Goal: Task Accomplishment & Management: Use online tool/utility

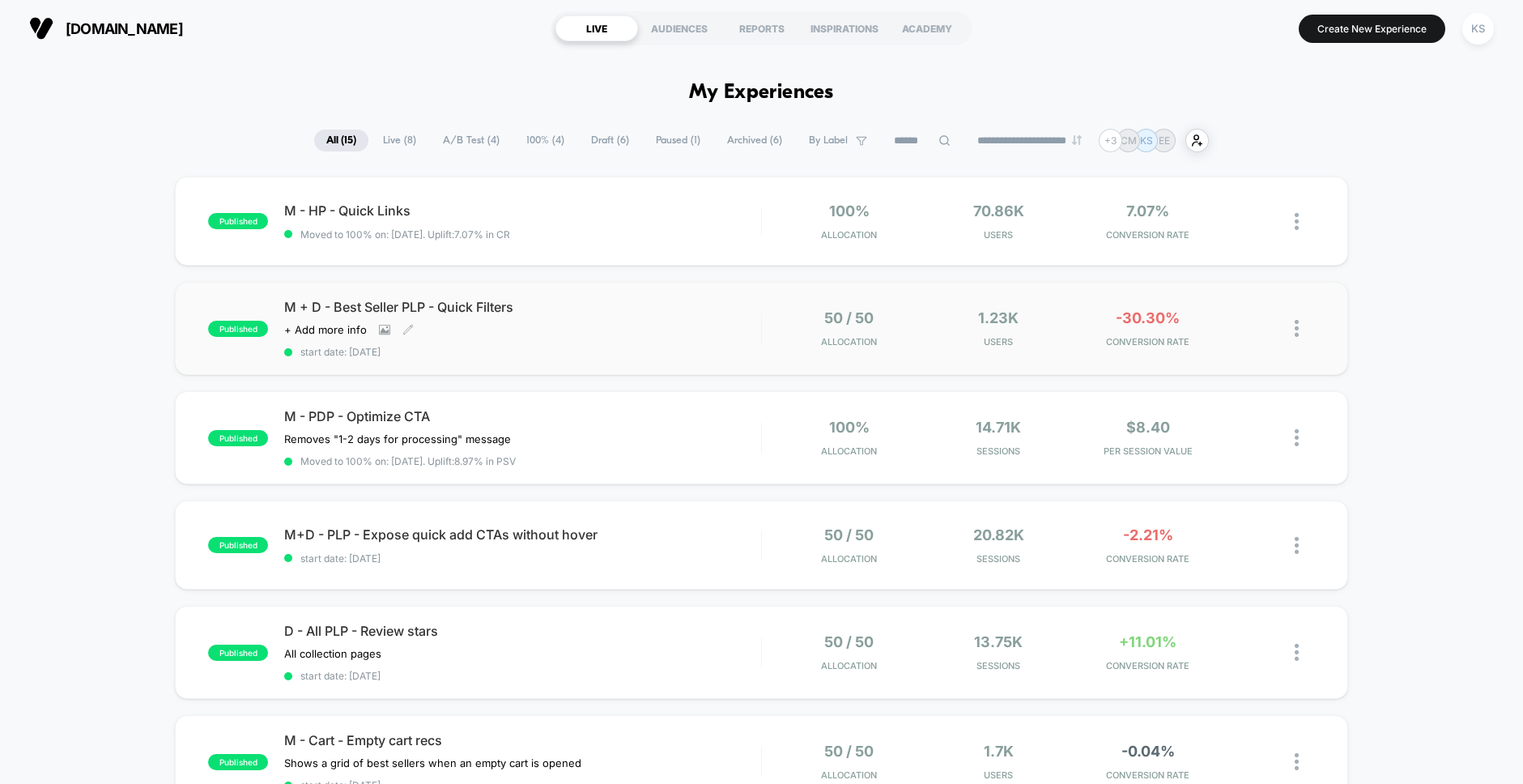
drag, startPoint x: 649, startPoint y: 328, endPoint x: 654, endPoint y: 337, distance: 10.3
click at [649, 330] on div "M + D - Best Seller PLP - Quick Filters Click to view images Click to edit expe…" at bounding box center [522, 328] width 476 height 59
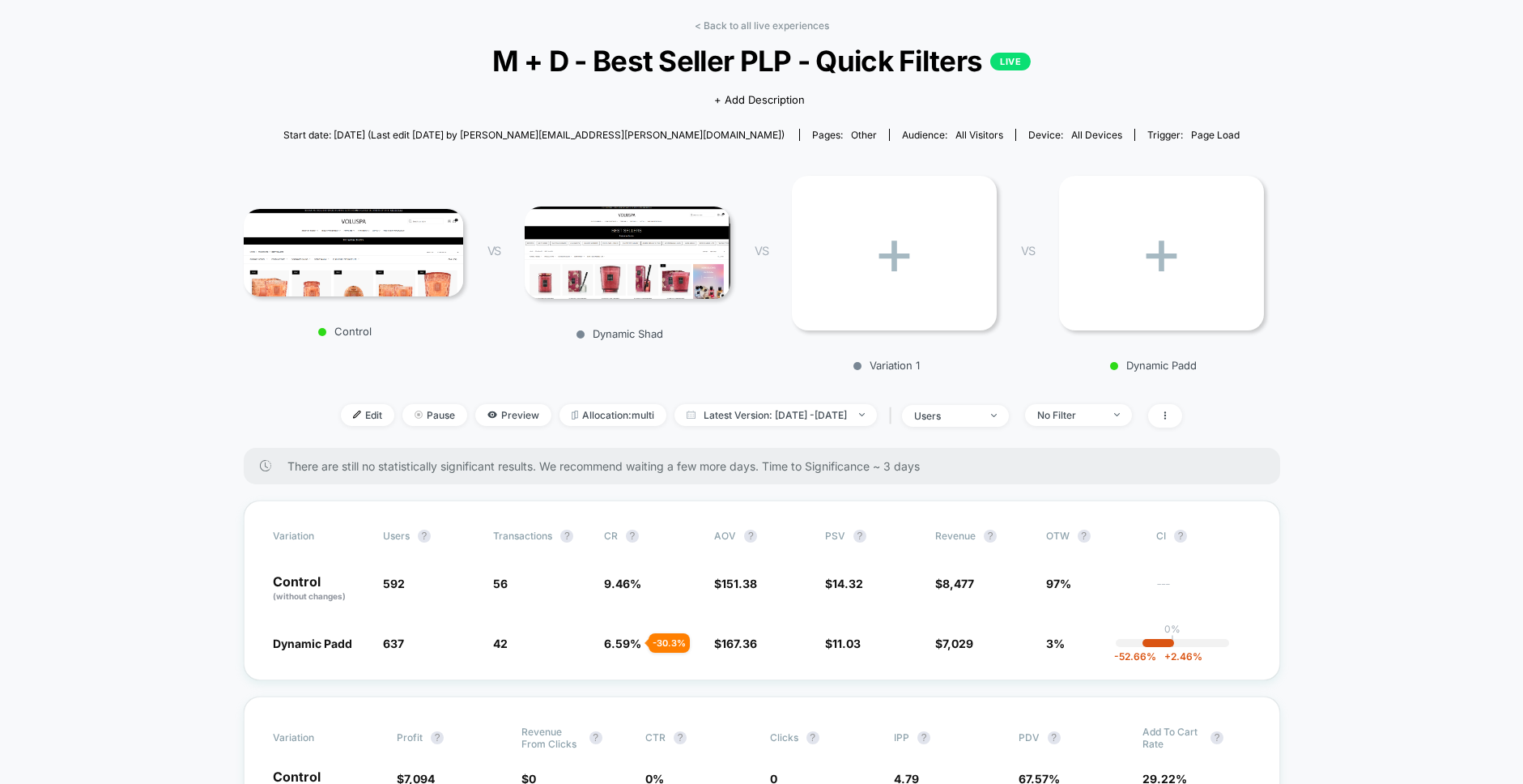
scroll to position [49, 0]
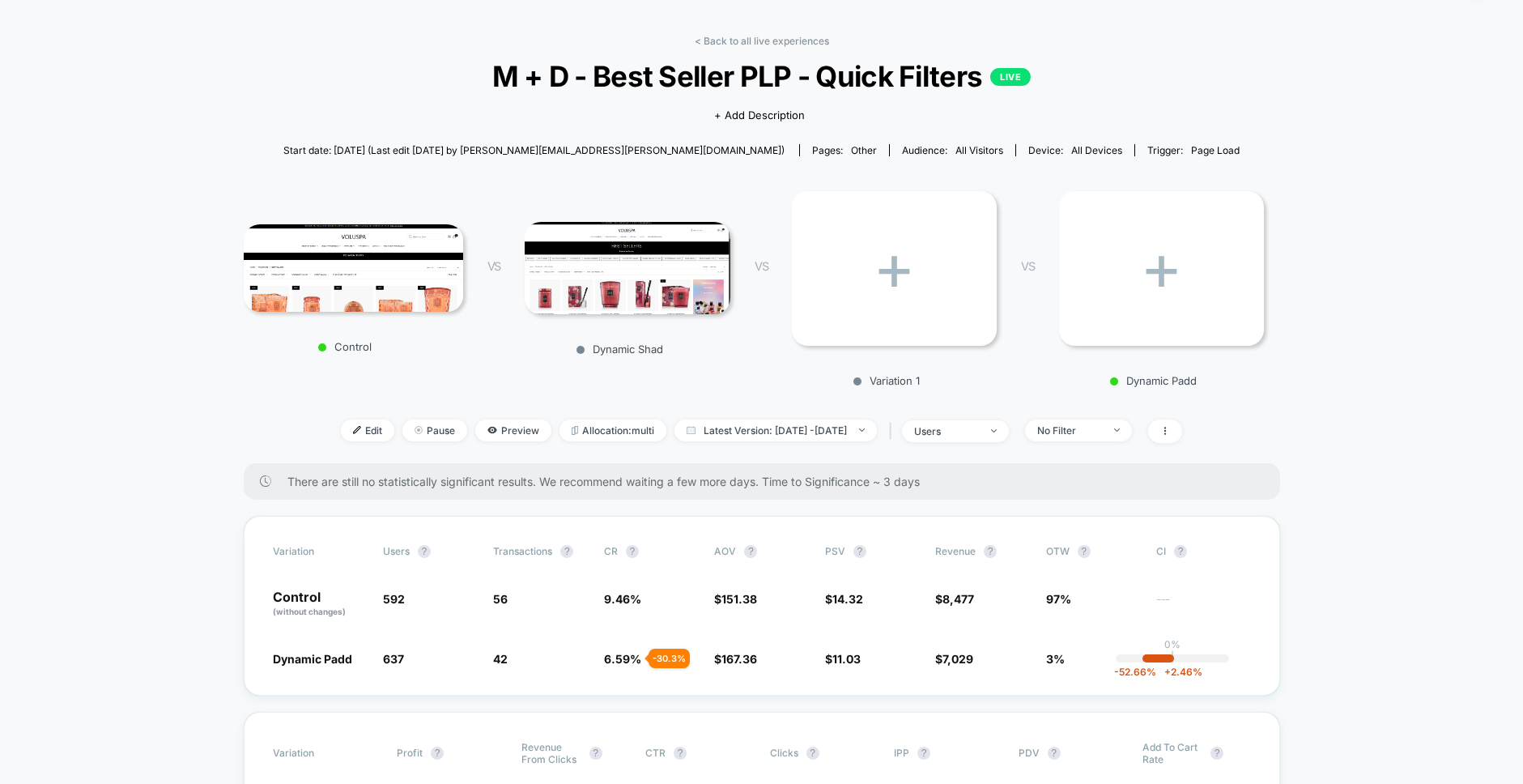
click at [581, 286] on img at bounding box center [627, 268] width 205 height 92
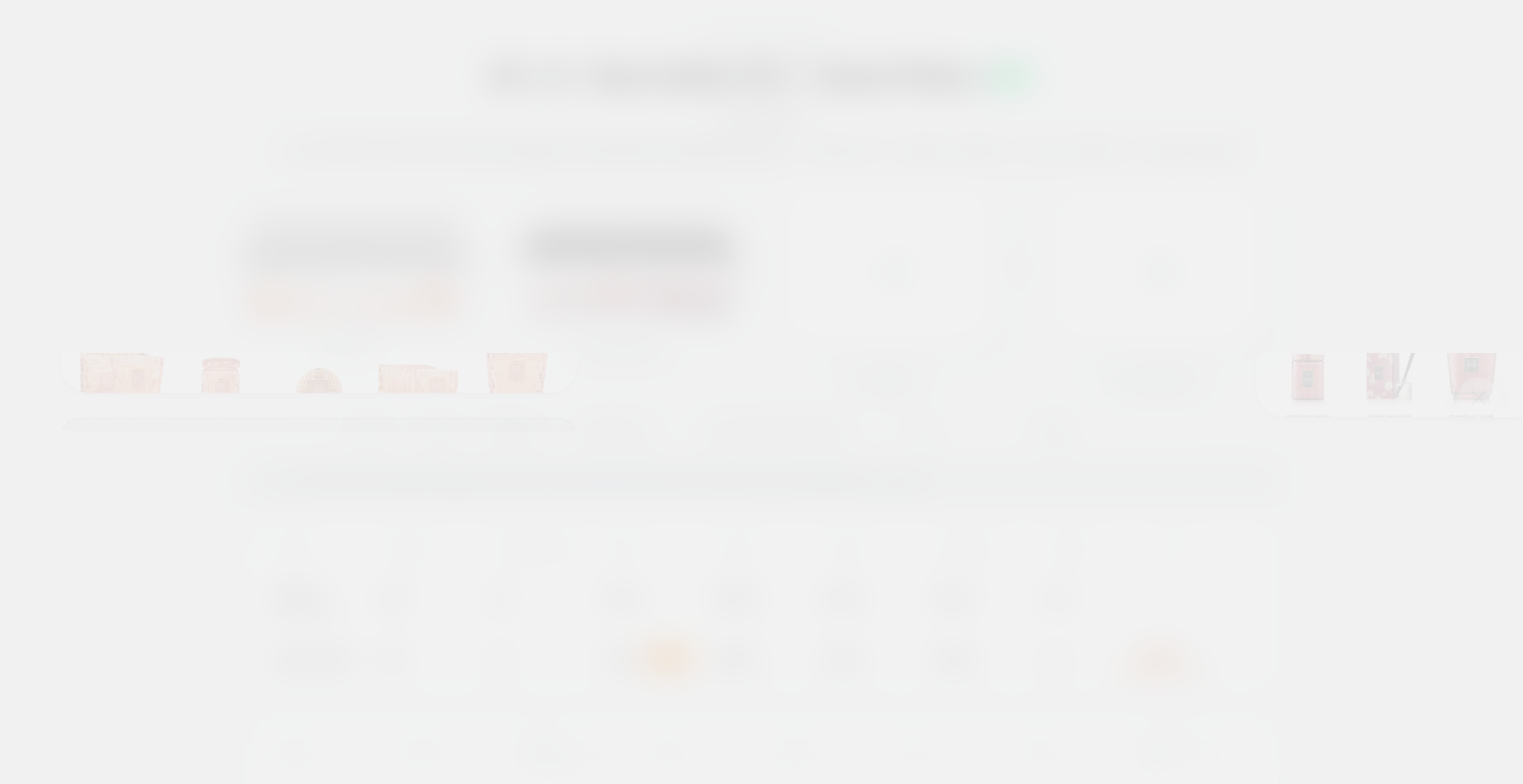
scroll to position [0, 2]
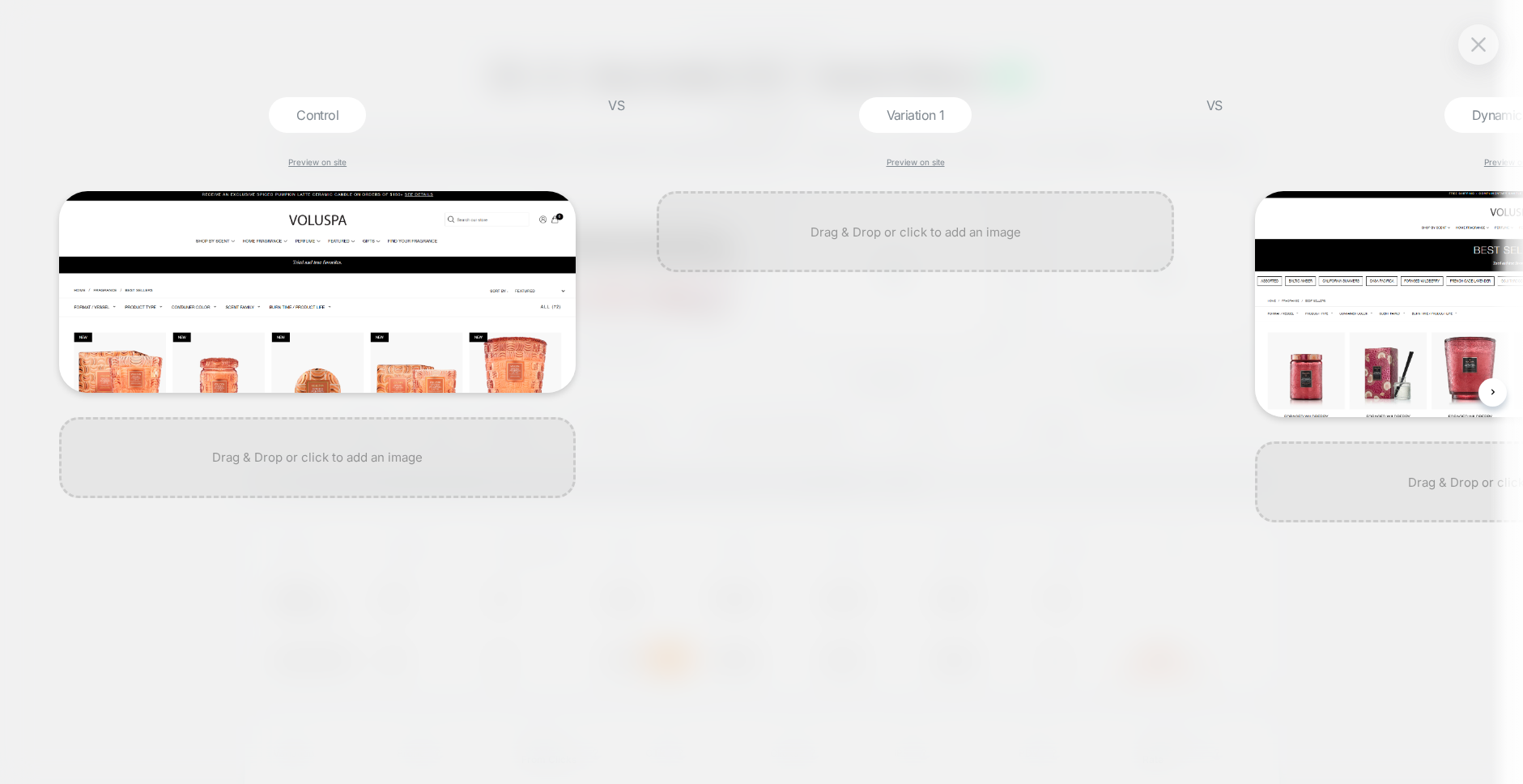
click at [1328, 321] on img at bounding box center [1513, 304] width 517 height 226
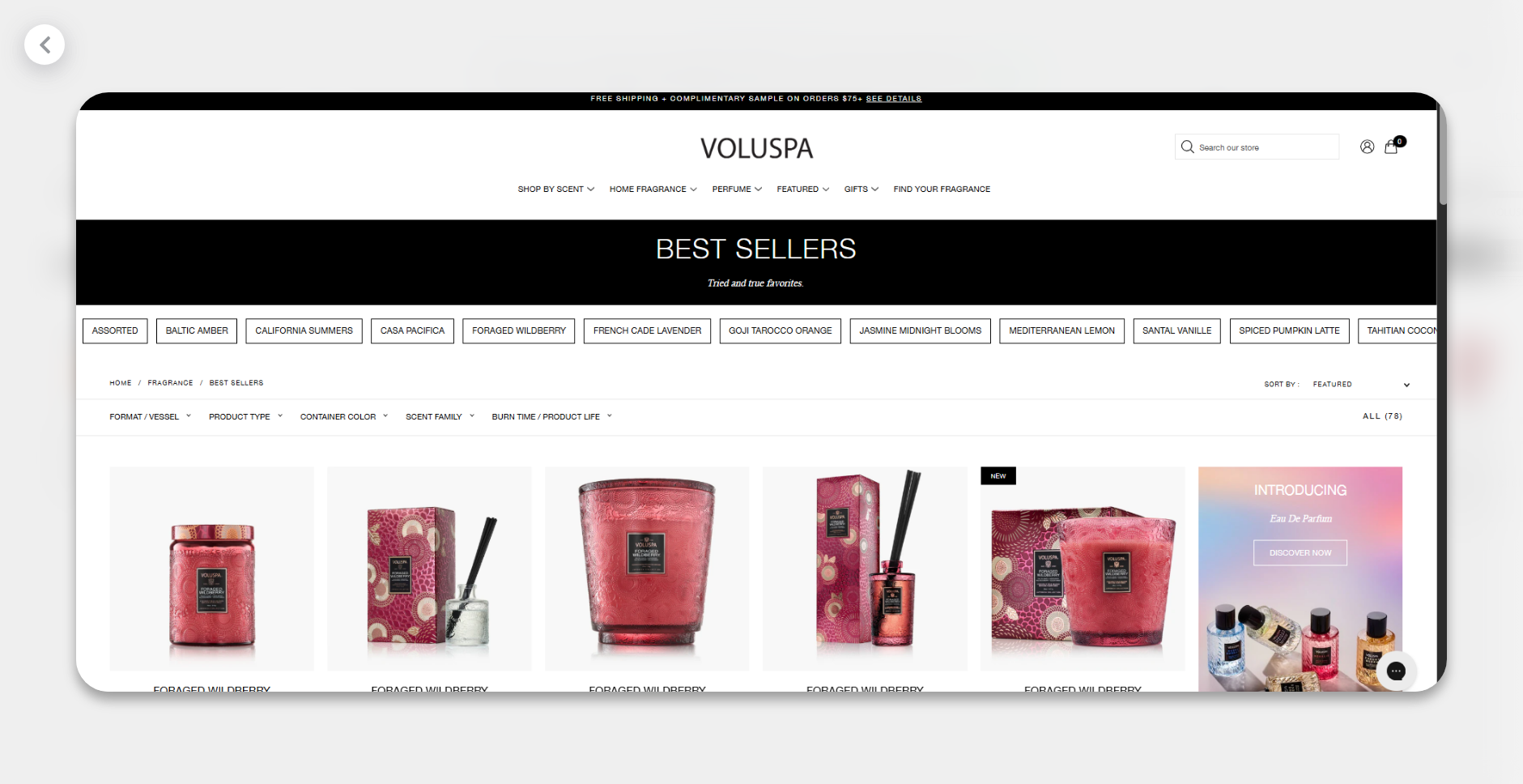
click at [1486, 331] on div at bounding box center [761, 392] width 1523 height 784
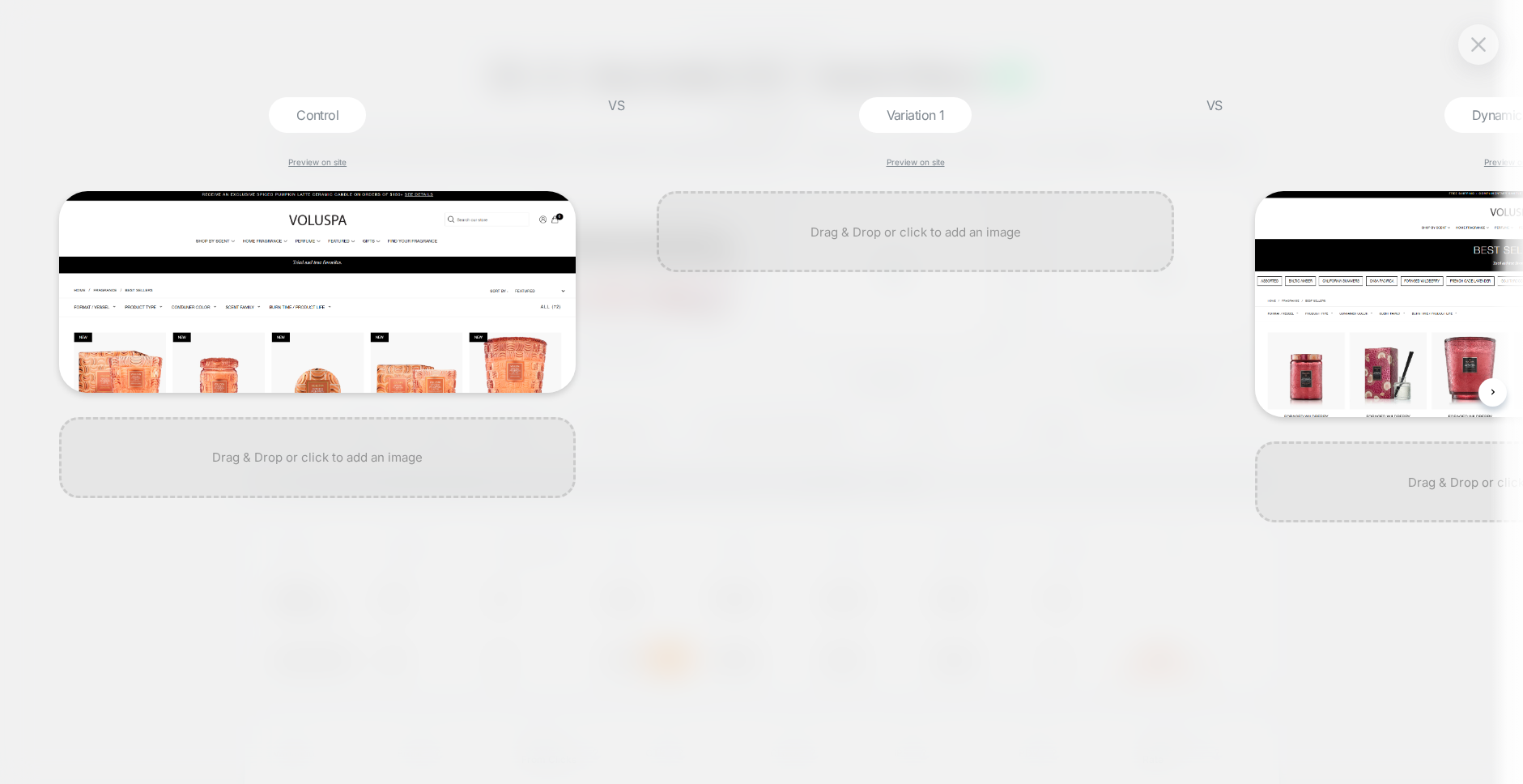
click at [1476, 53] on button at bounding box center [1478, 45] width 25 height 25
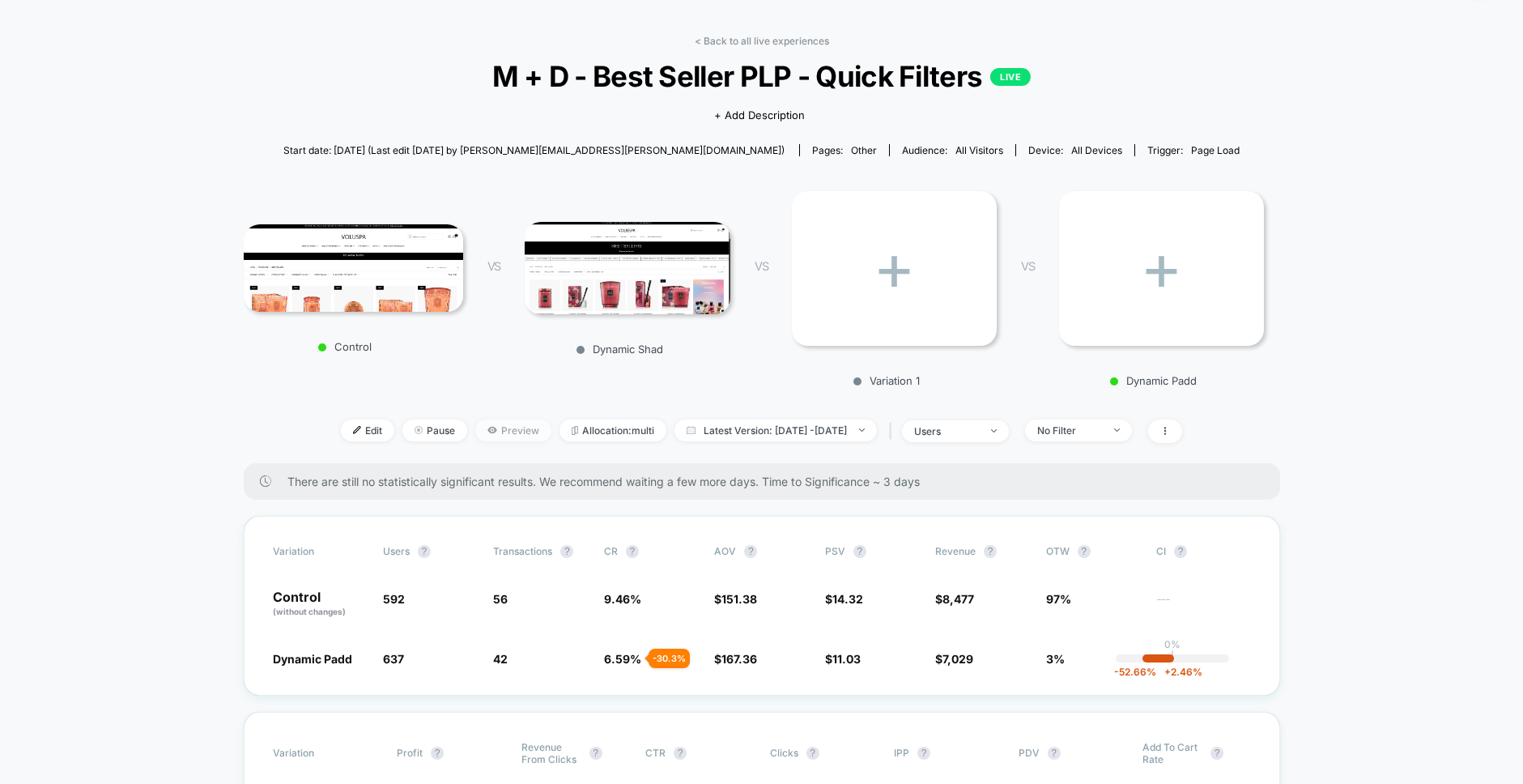
click at [475, 430] on span "Preview" at bounding box center [513, 430] width 76 height 22
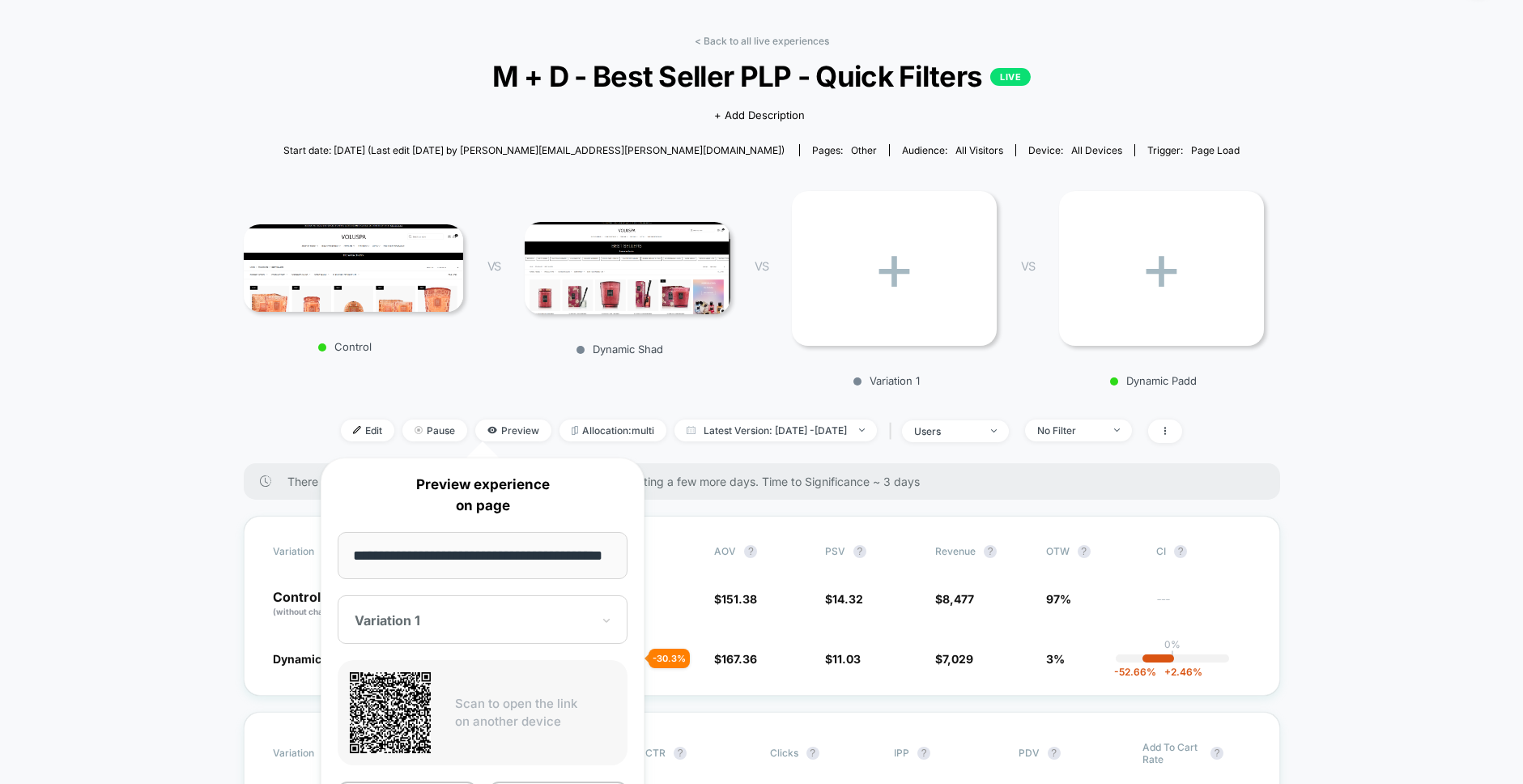
scroll to position [0, 17]
click at [483, 399] on div "< Back to all live experiences M + D - Best Seller PLP - Quick Filters LIVE Cli…" at bounding box center [761, 249] width 1036 height 429
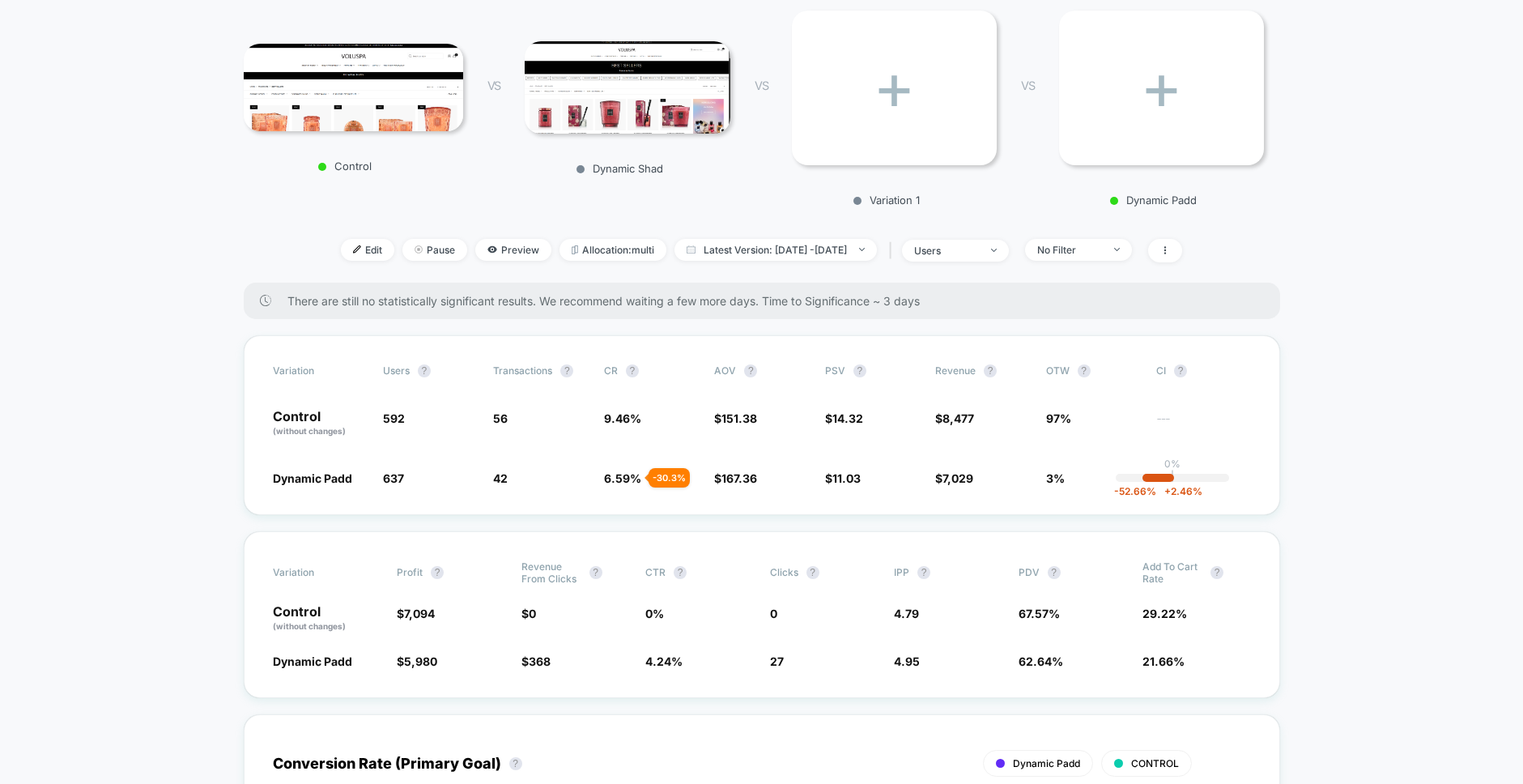
scroll to position [250, 0]
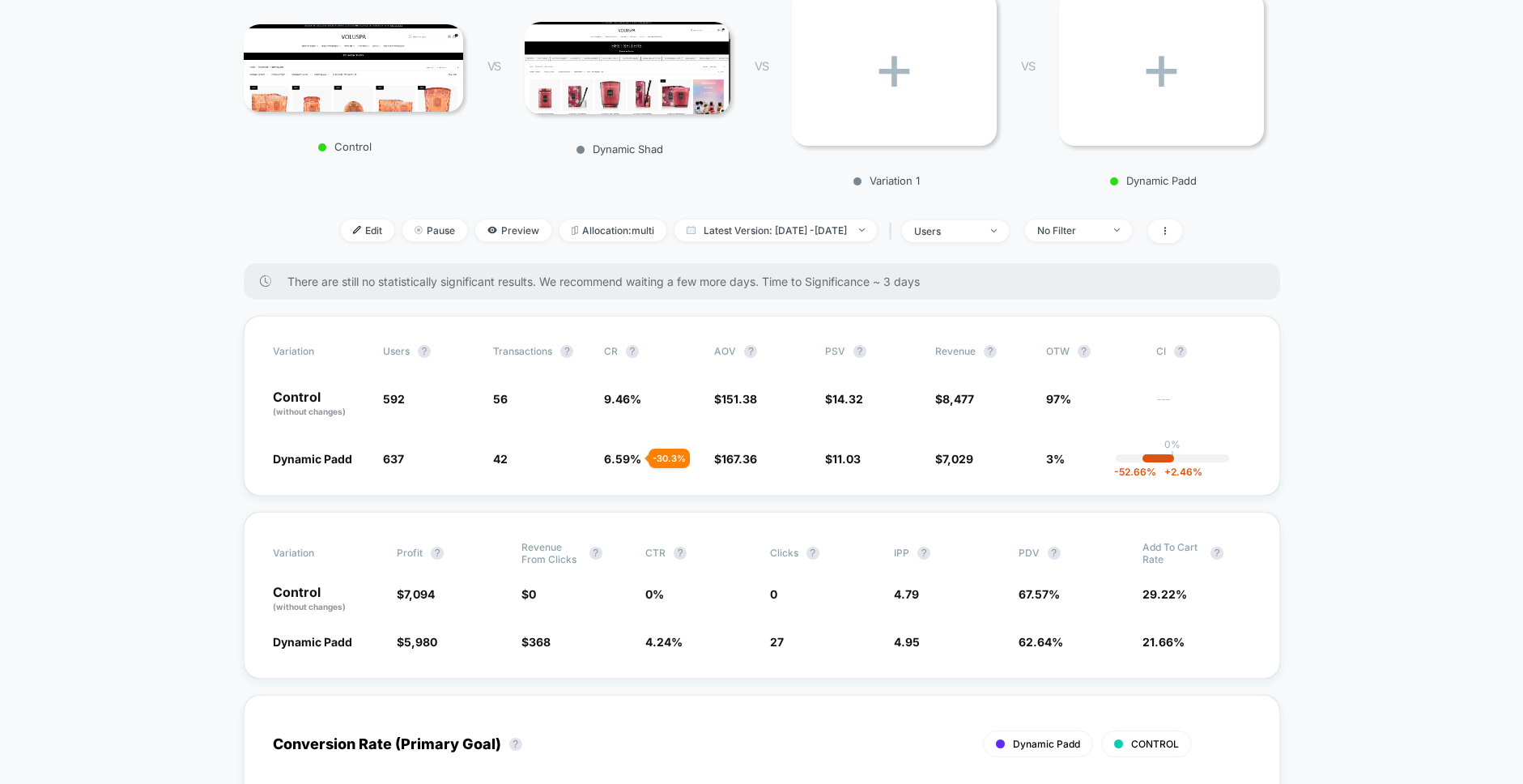
click at [498, 243] on div "< Back to all live experiences M + D - Best Seller PLP - Quick Filters LIVE Cli…" at bounding box center [761, 49] width 1036 height 429
click at [484, 232] on span "Preview" at bounding box center [513, 230] width 76 height 22
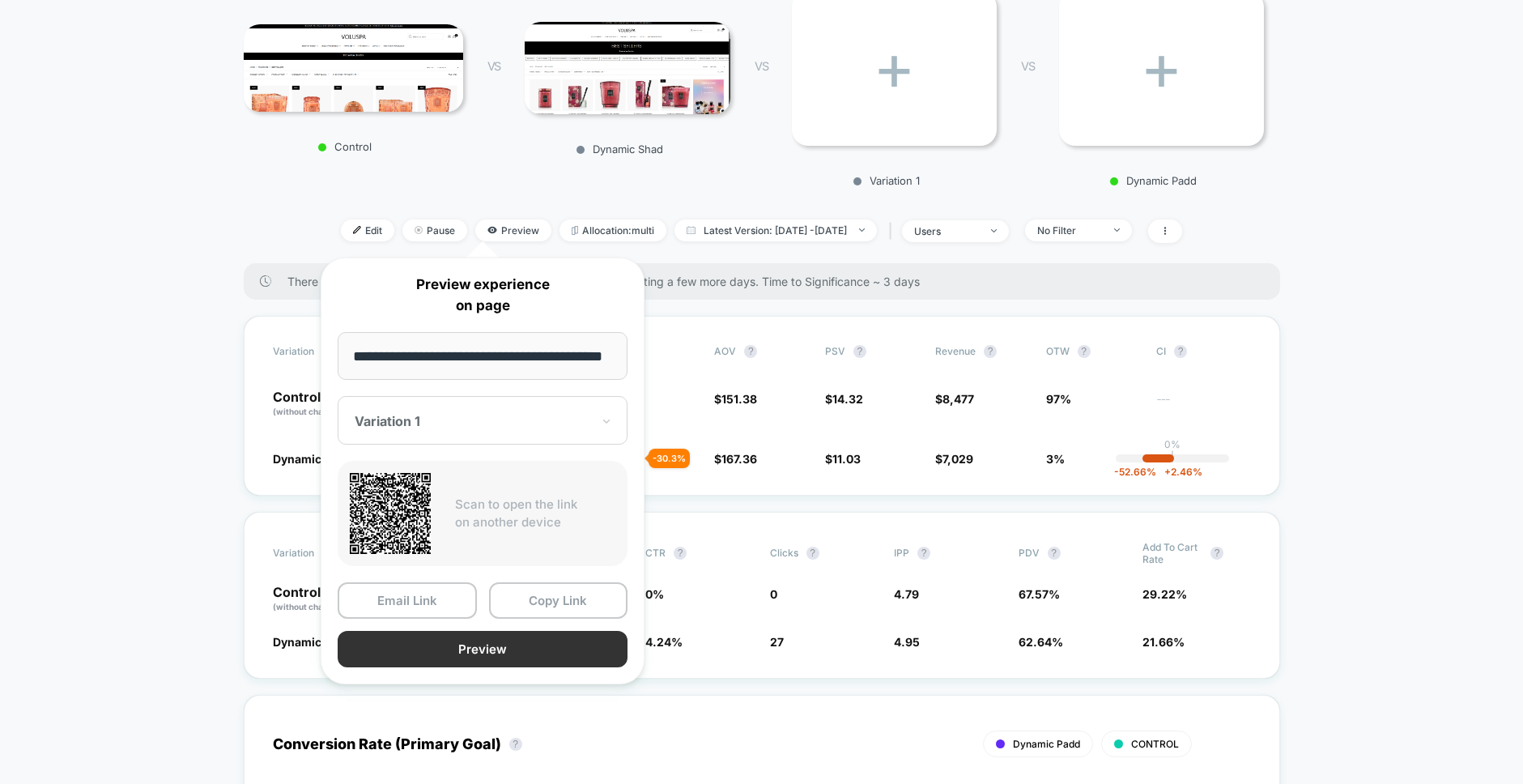
scroll to position [0, 0]
click at [501, 661] on button "Preview" at bounding box center [482, 648] width 290 height 36
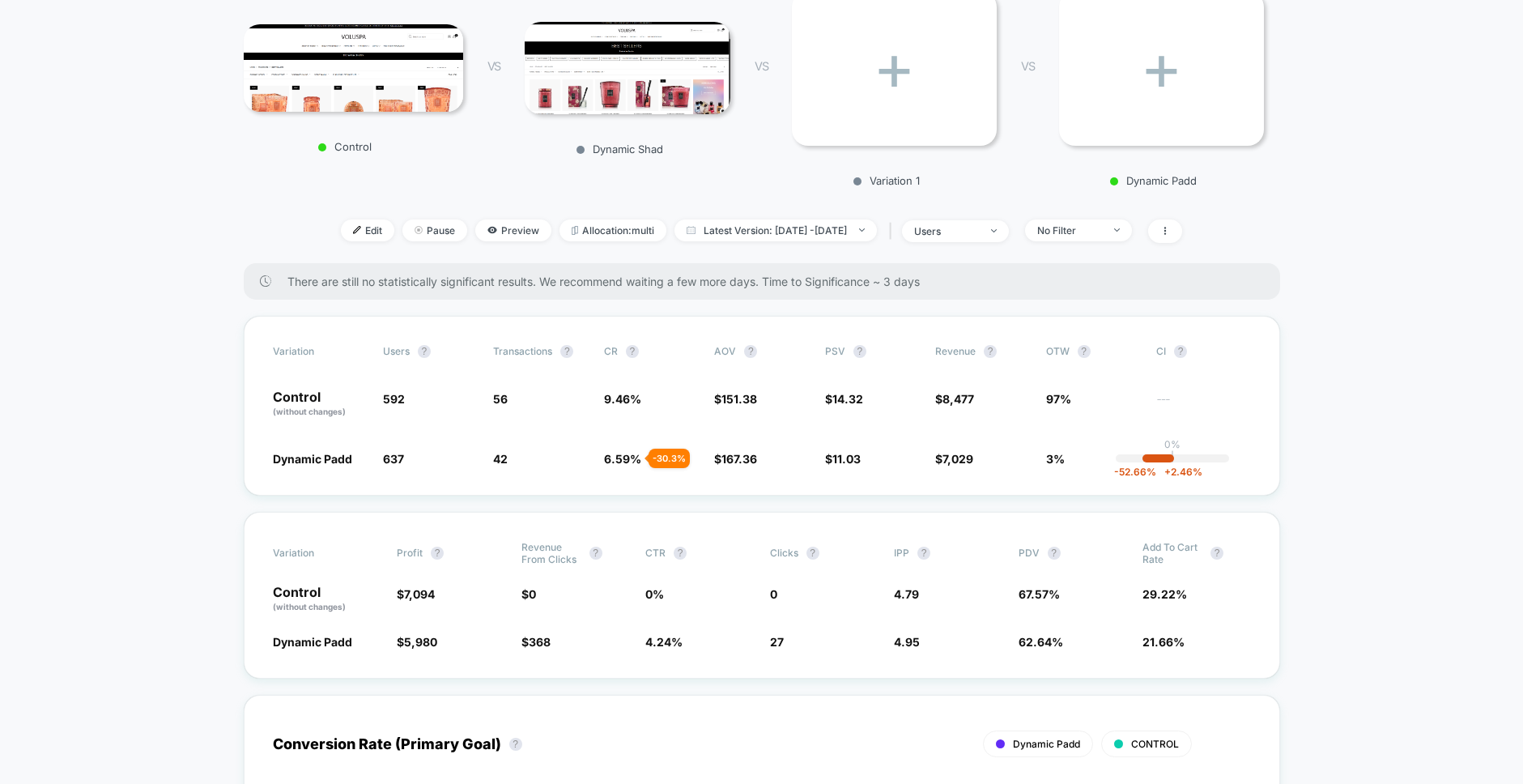
click at [459, 243] on div "< Back to all live experiences M + D - Best Seller PLP - Quick Filters LIVE Cli…" at bounding box center [761, 49] width 1036 height 429
click at [489, 237] on span "Preview" at bounding box center [513, 230] width 76 height 22
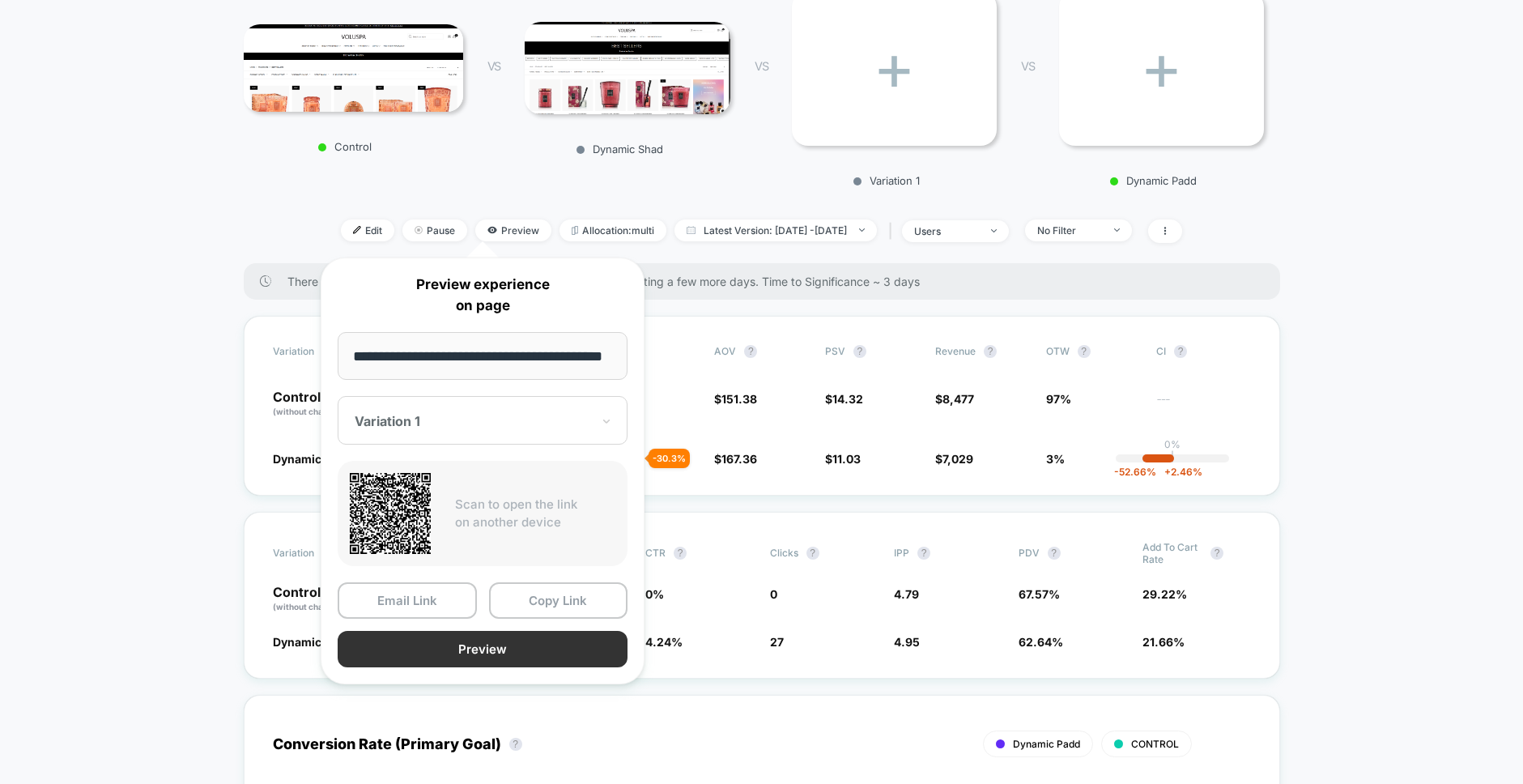
click at [467, 654] on button "Preview" at bounding box center [482, 648] width 290 height 36
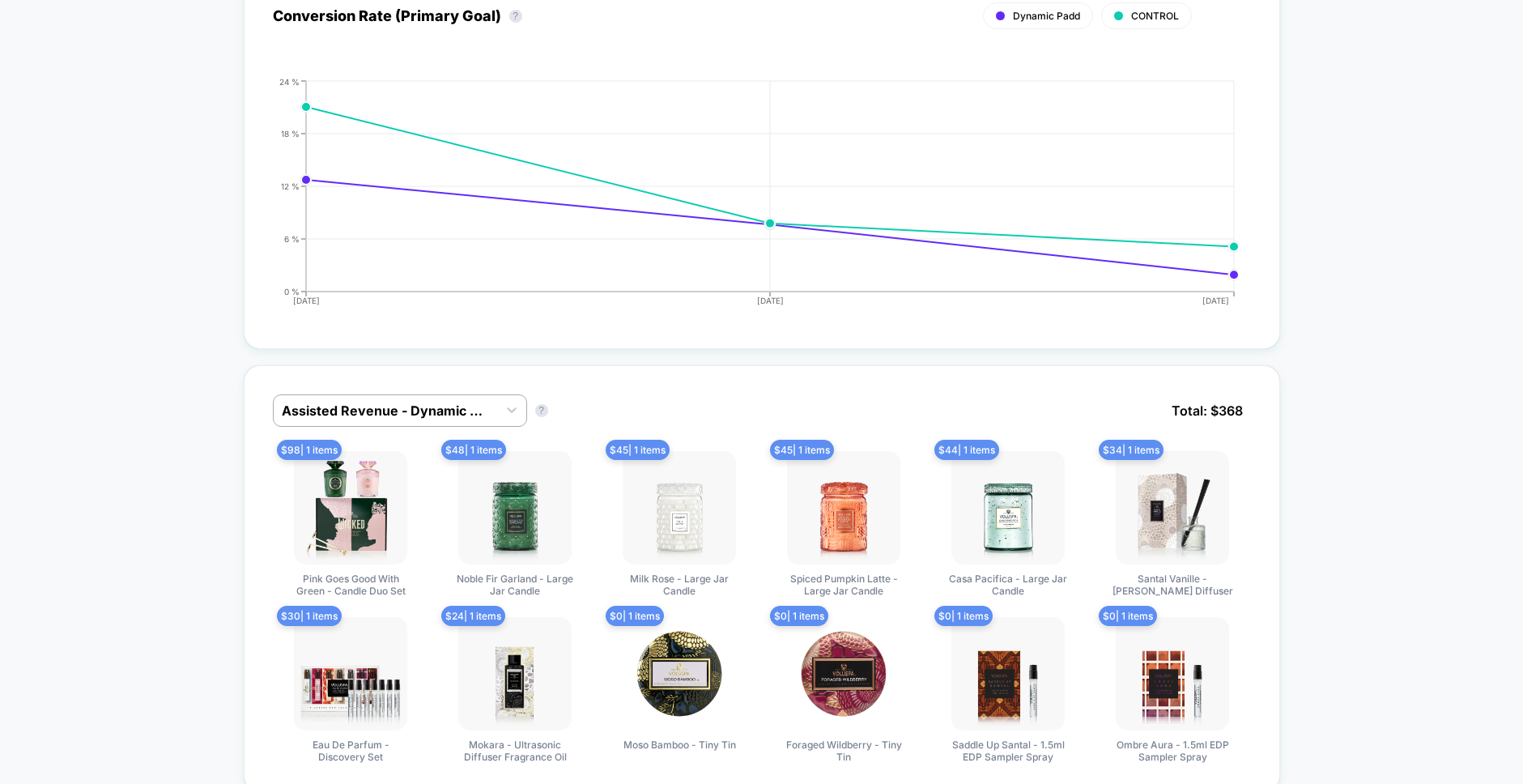
scroll to position [986, 0]
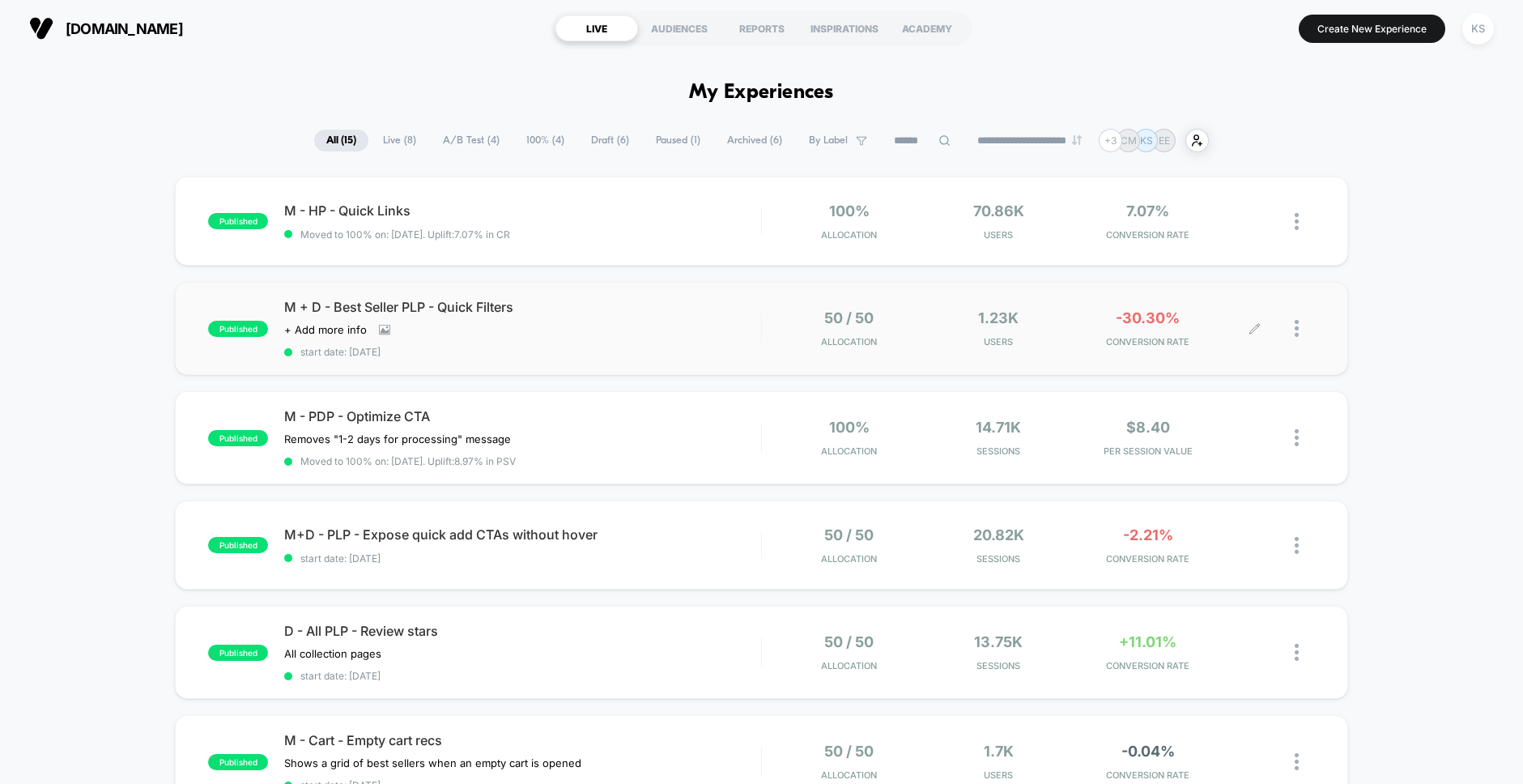
click at [1303, 337] on div at bounding box center [1304, 328] width 20 height 38
click at [1206, 346] on div "Preview Link" at bounding box center [1213, 347] width 146 height 36
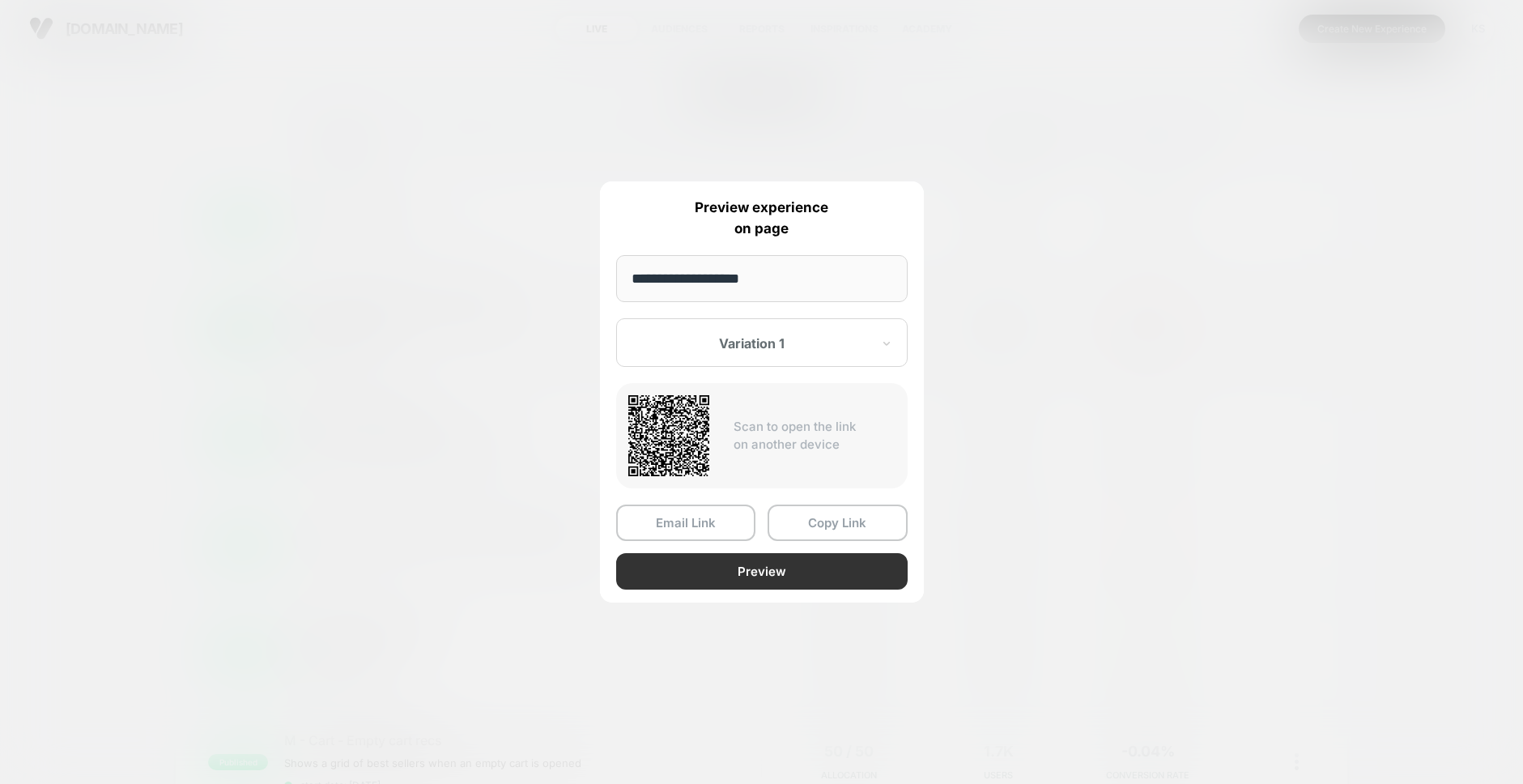
click at [747, 566] on button "Preview" at bounding box center [762, 571] width 291 height 36
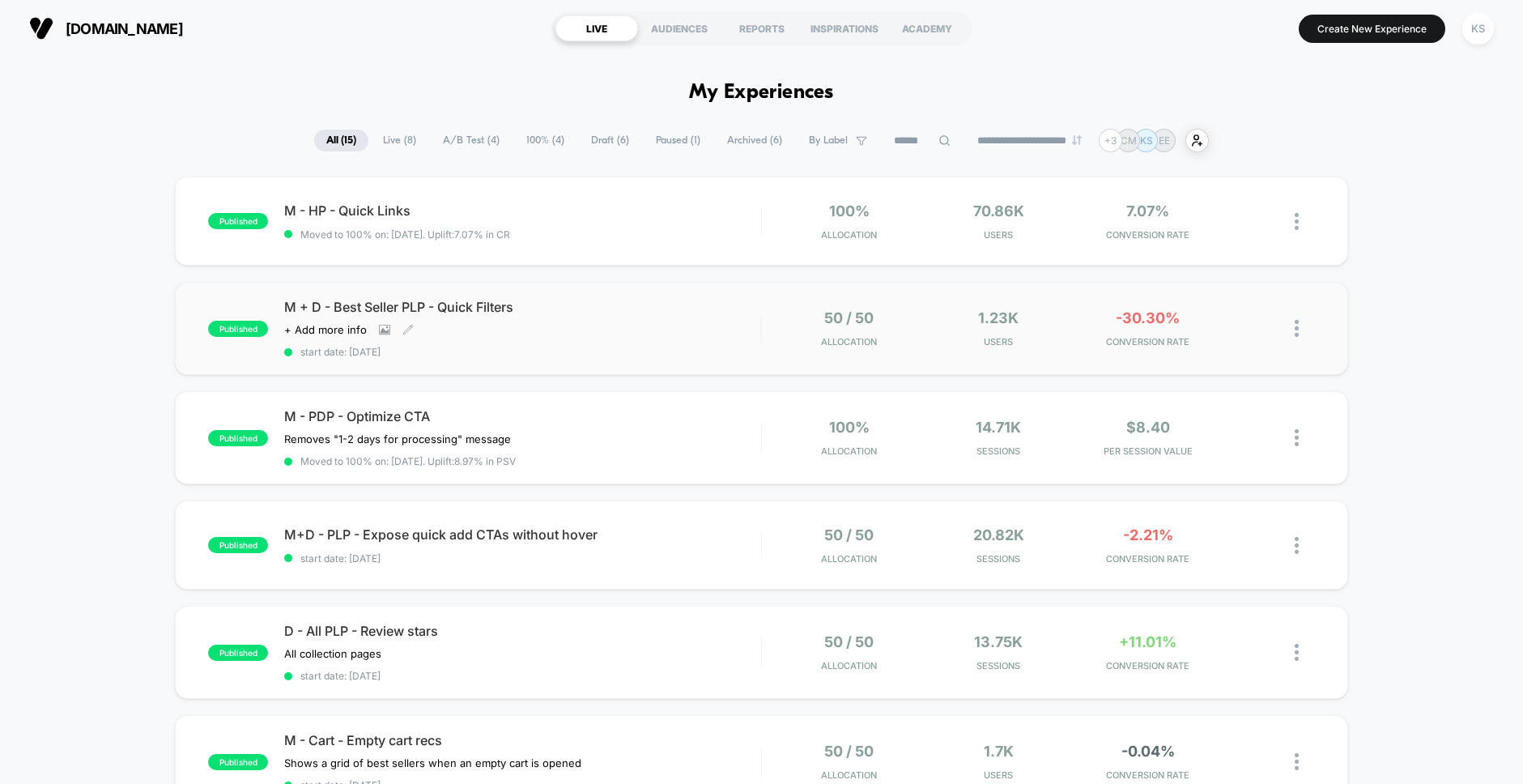
click at [451, 319] on div "M + D - Best Seller PLP - Quick Filters Click to view images Click to edit expe…" at bounding box center [522, 328] width 476 height 59
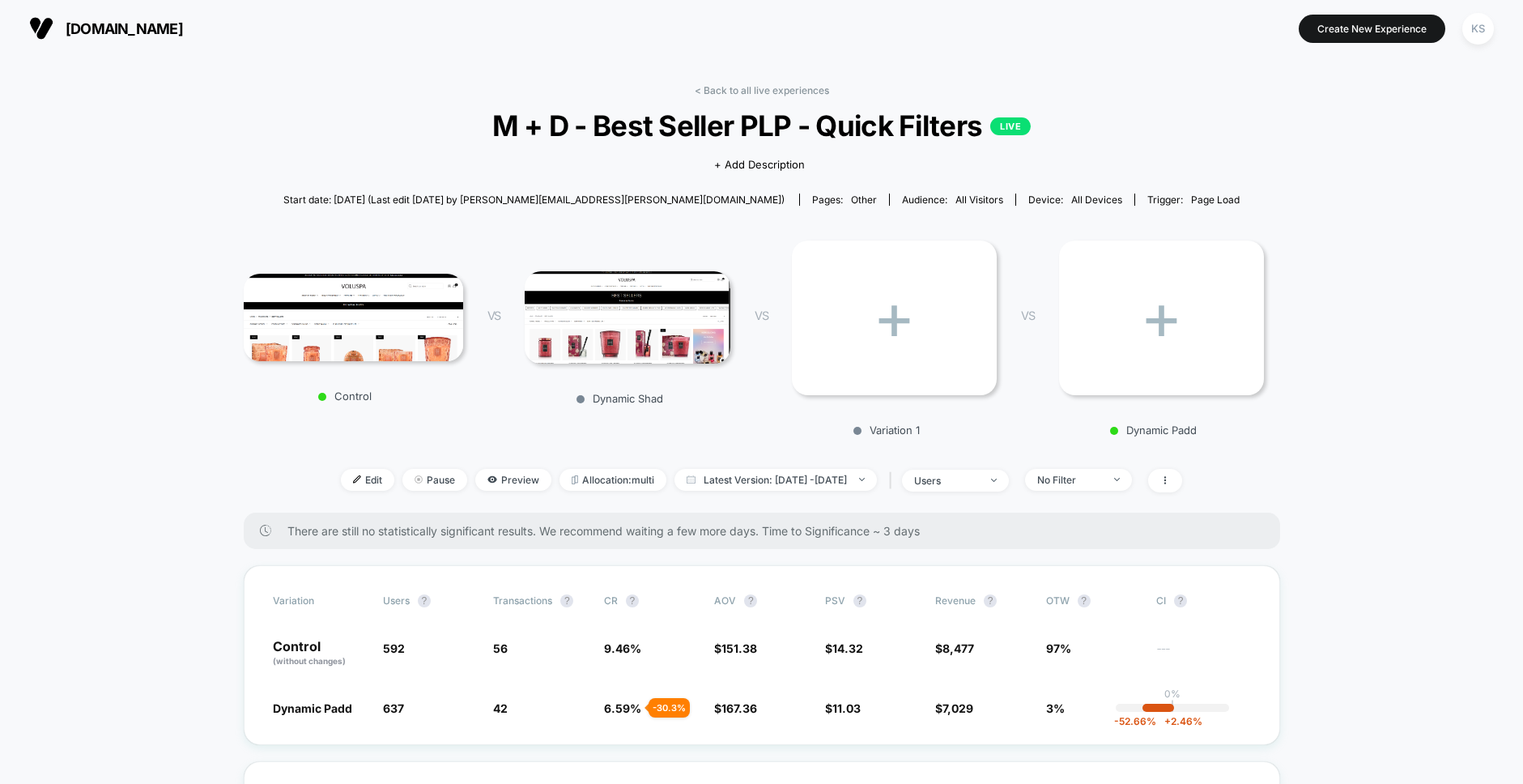
click at [1132, 327] on div "+" at bounding box center [1161, 317] width 205 height 154
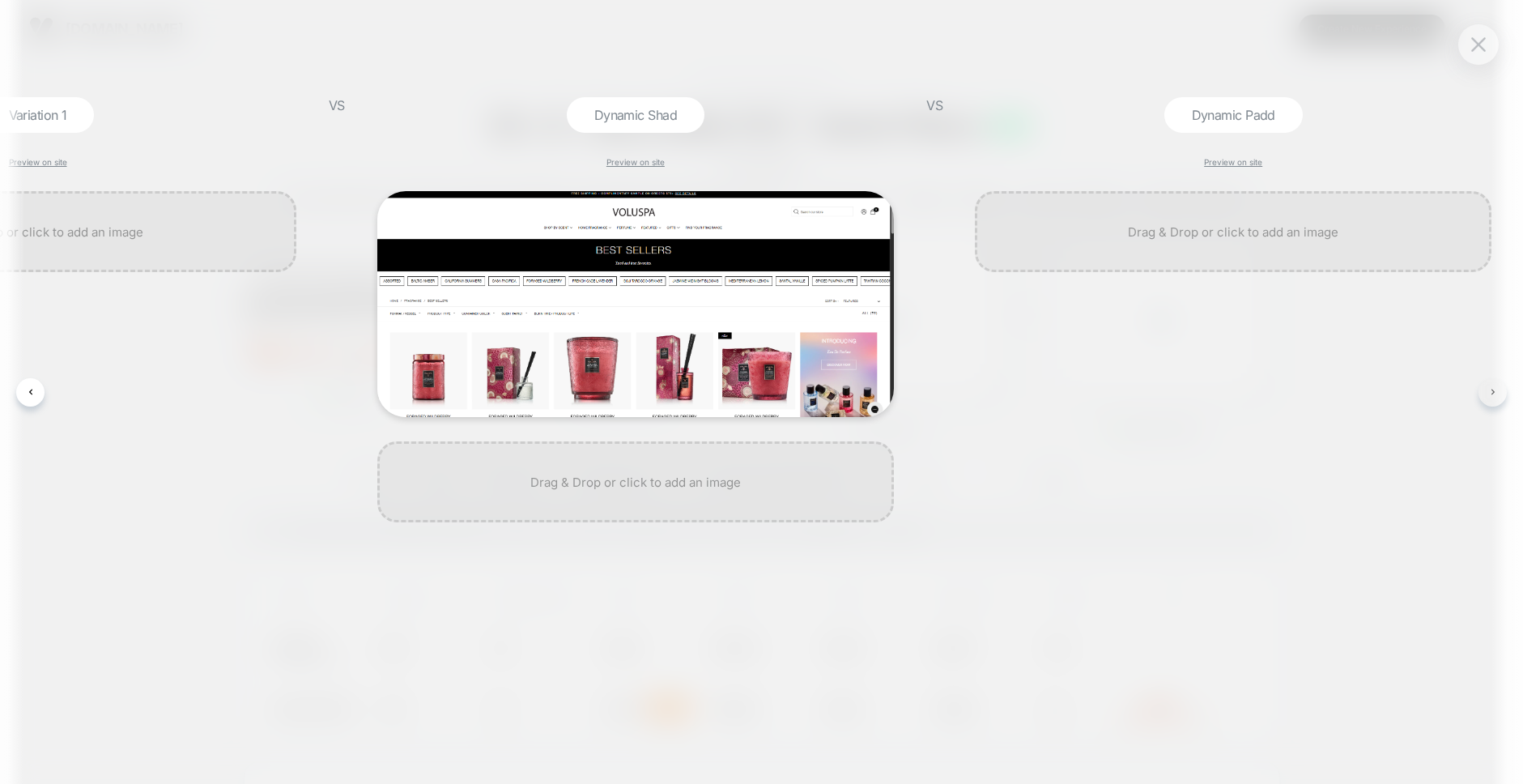
scroll to position [0, 908]
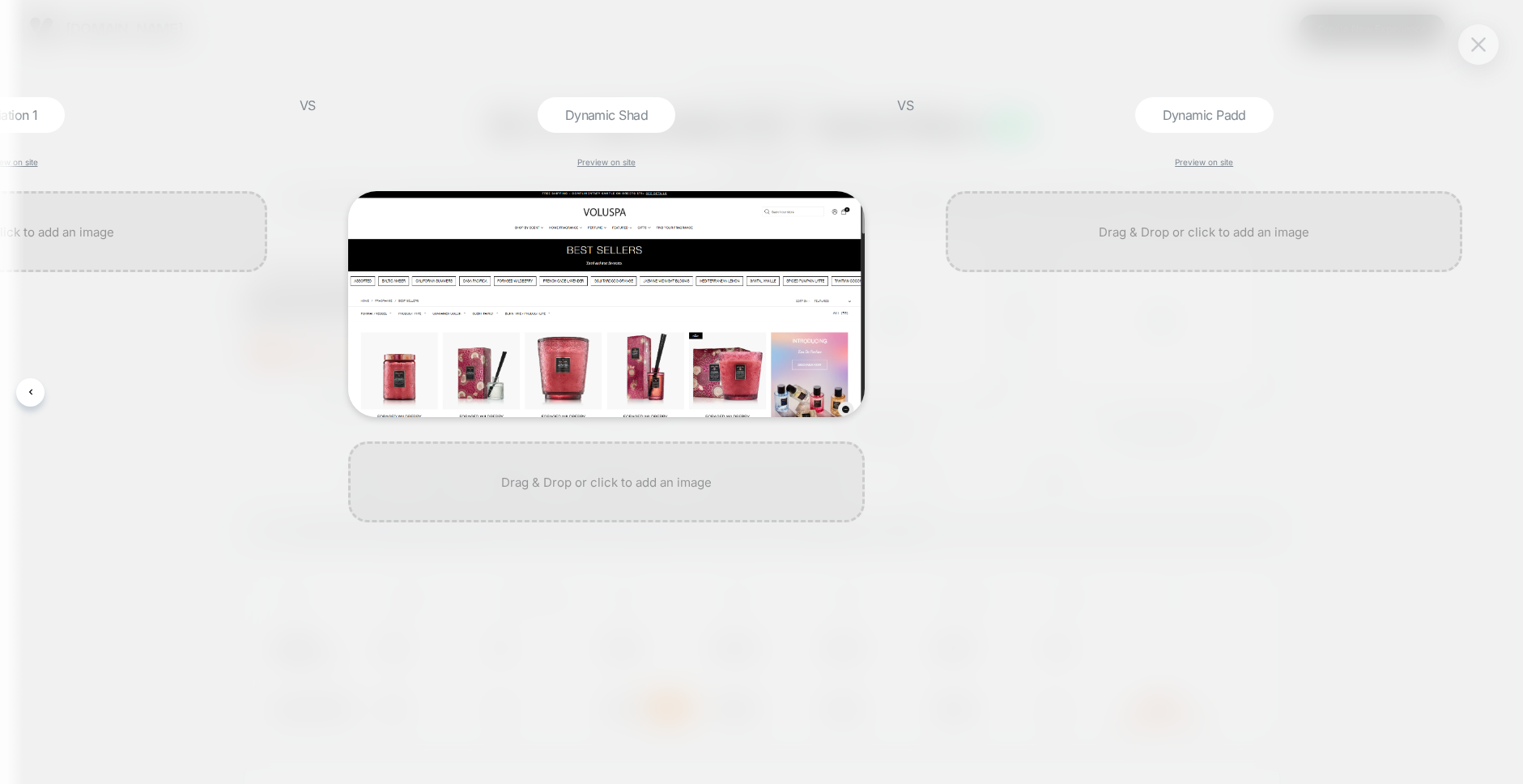
click at [1482, 48] on img at bounding box center [1478, 44] width 15 height 14
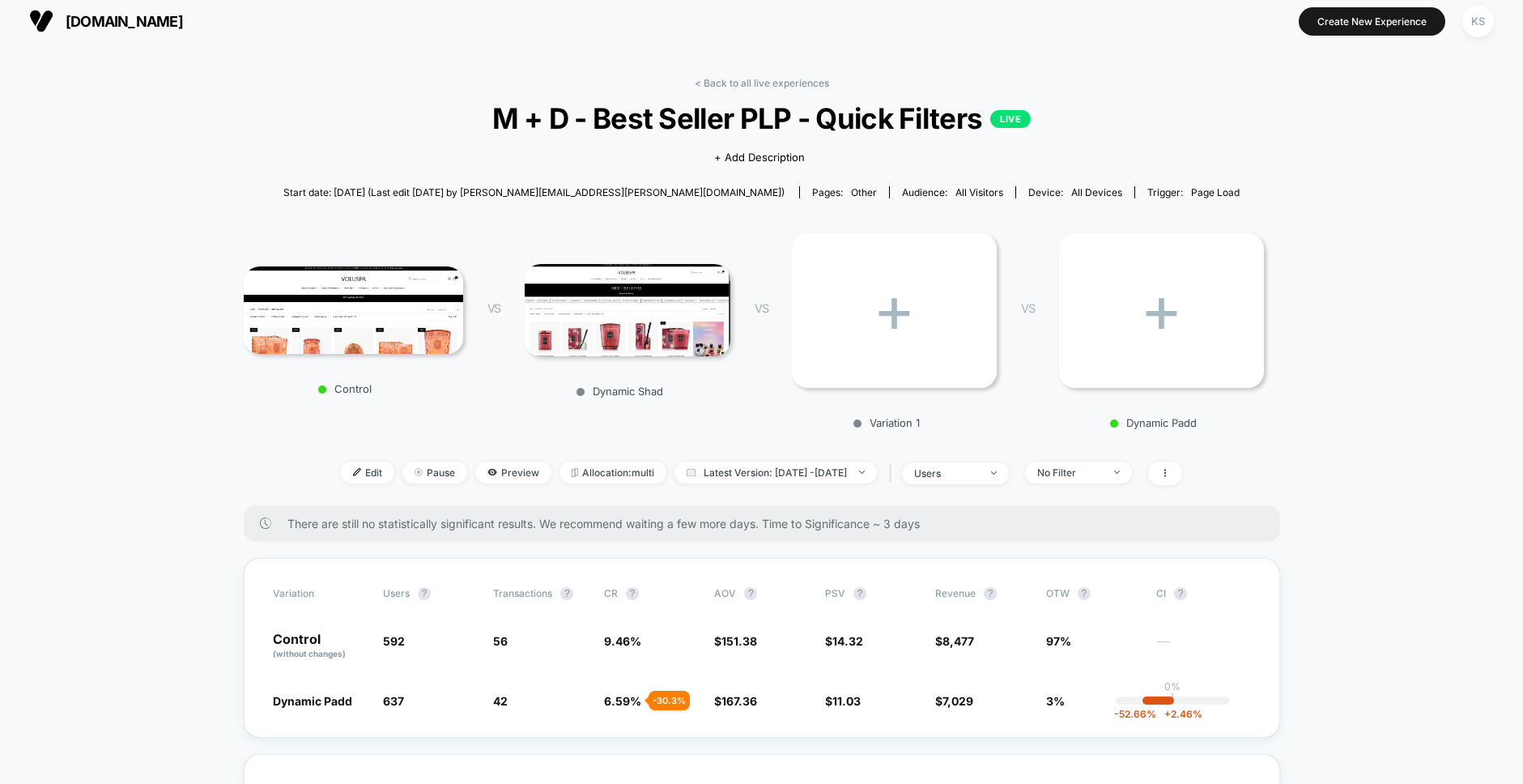
scroll to position [0, 0]
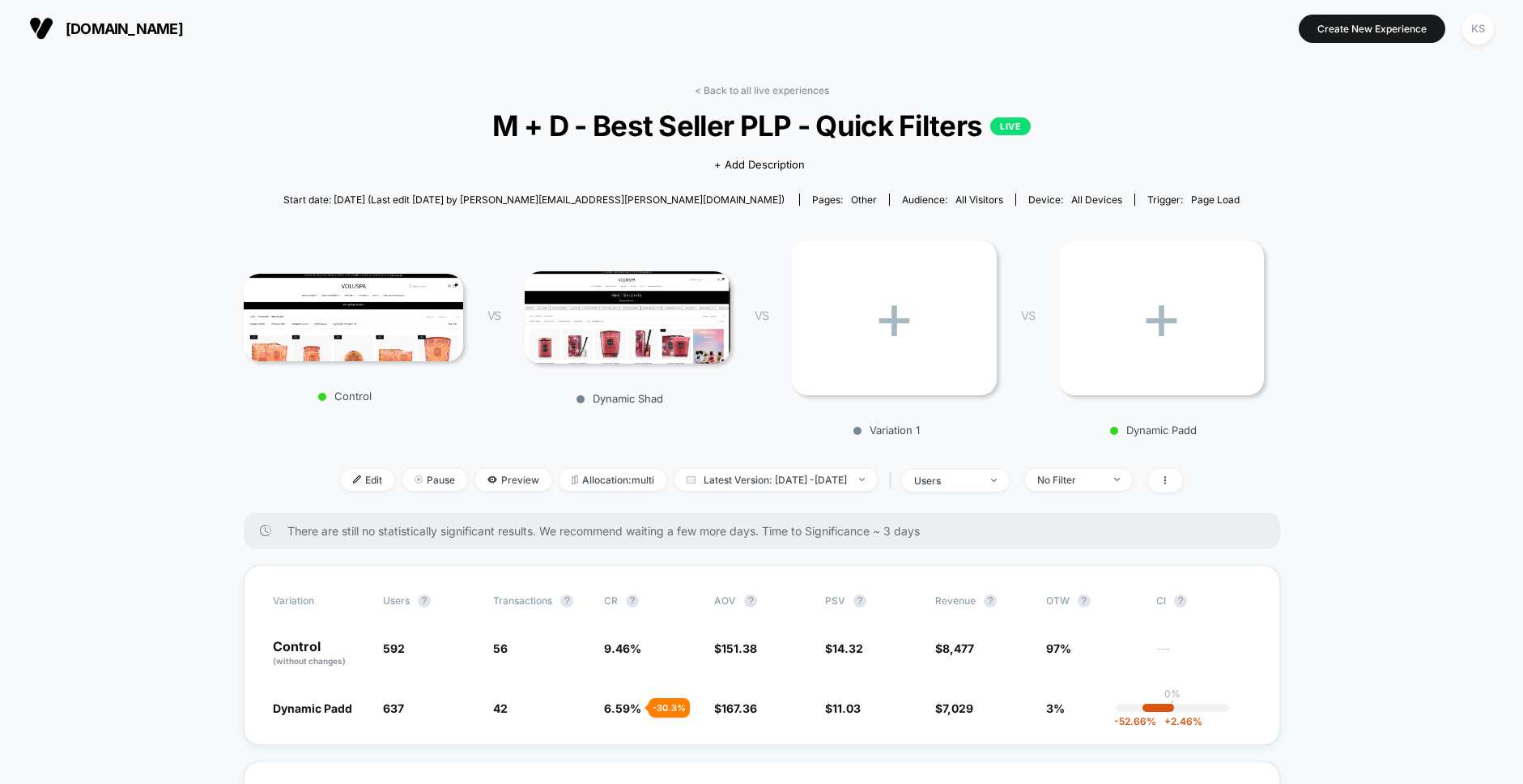
click at [1128, 302] on div "+" at bounding box center [1161, 317] width 205 height 154
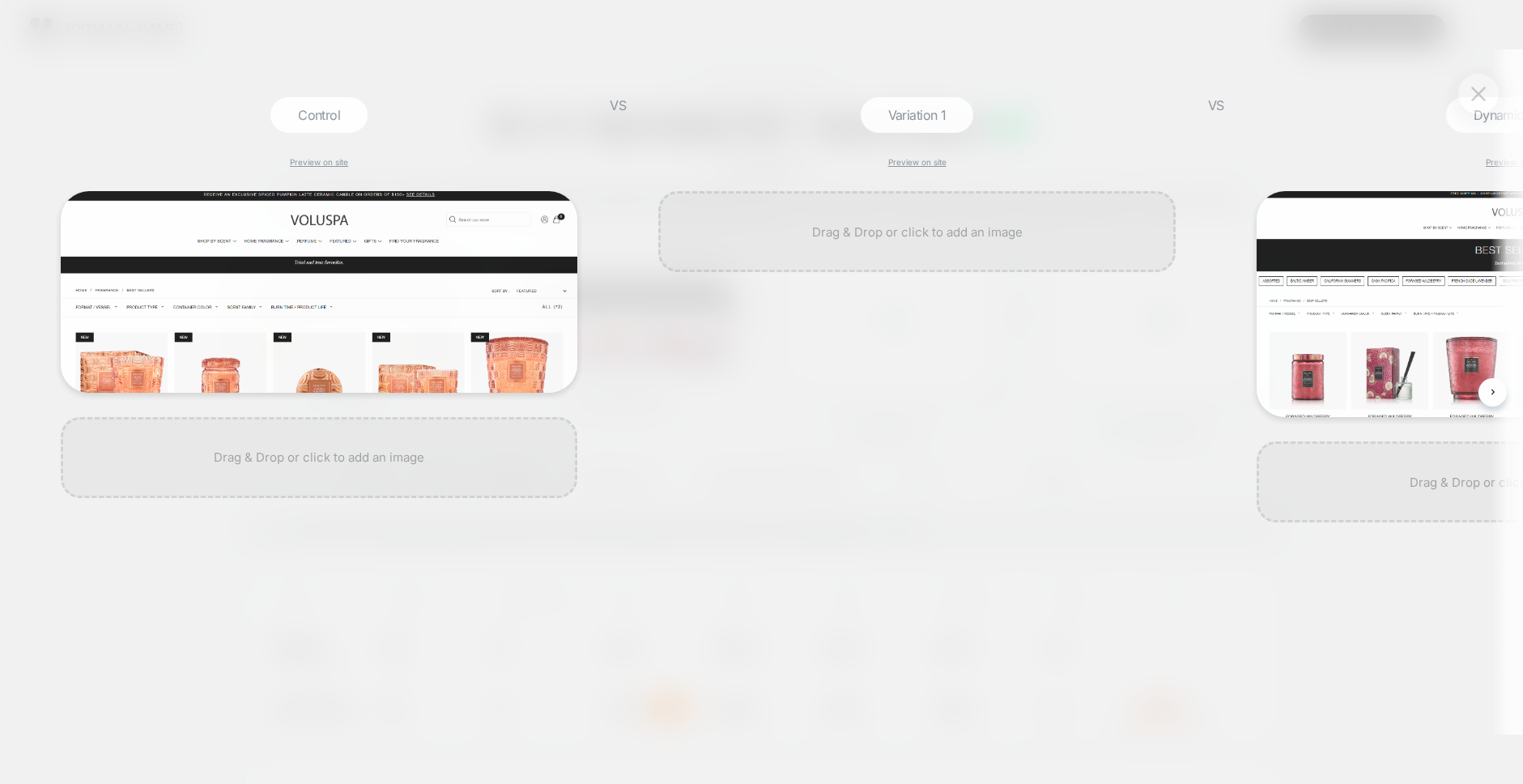
scroll to position [0, 2]
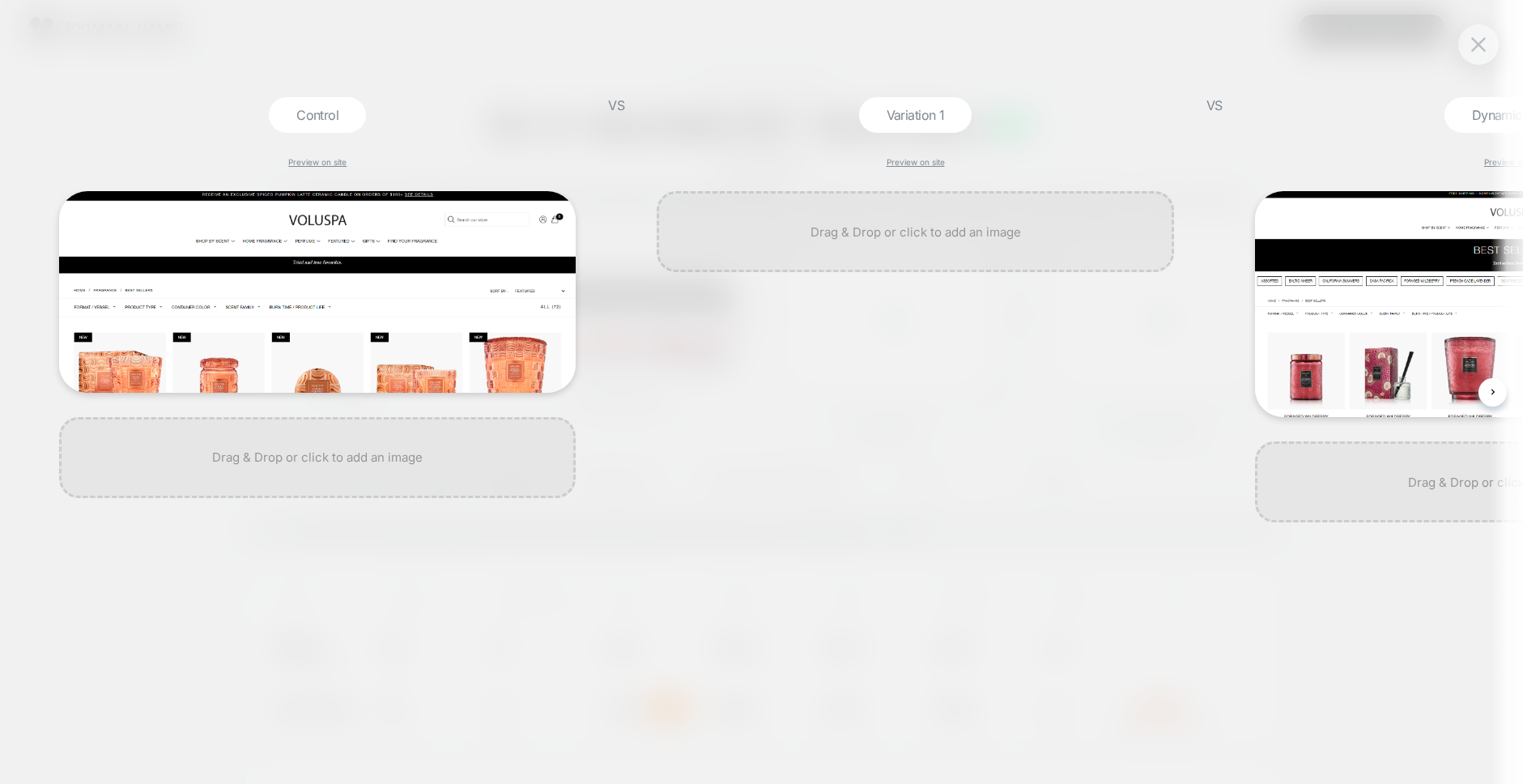
click at [1465, 35] on div at bounding box center [1478, 45] width 41 height 41
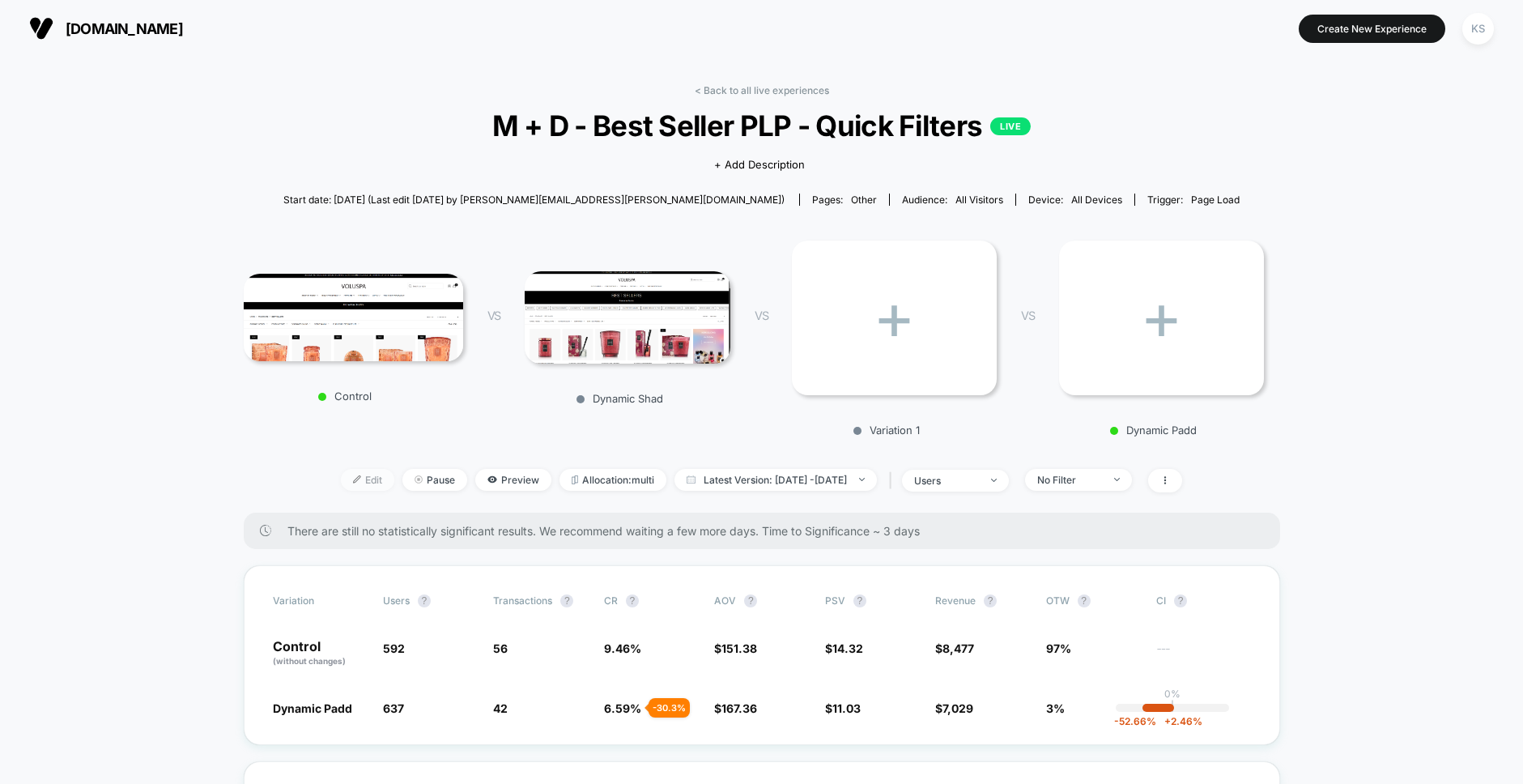
click at [340, 483] on span "Edit" at bounding box center [367, 480] width 54 height 22
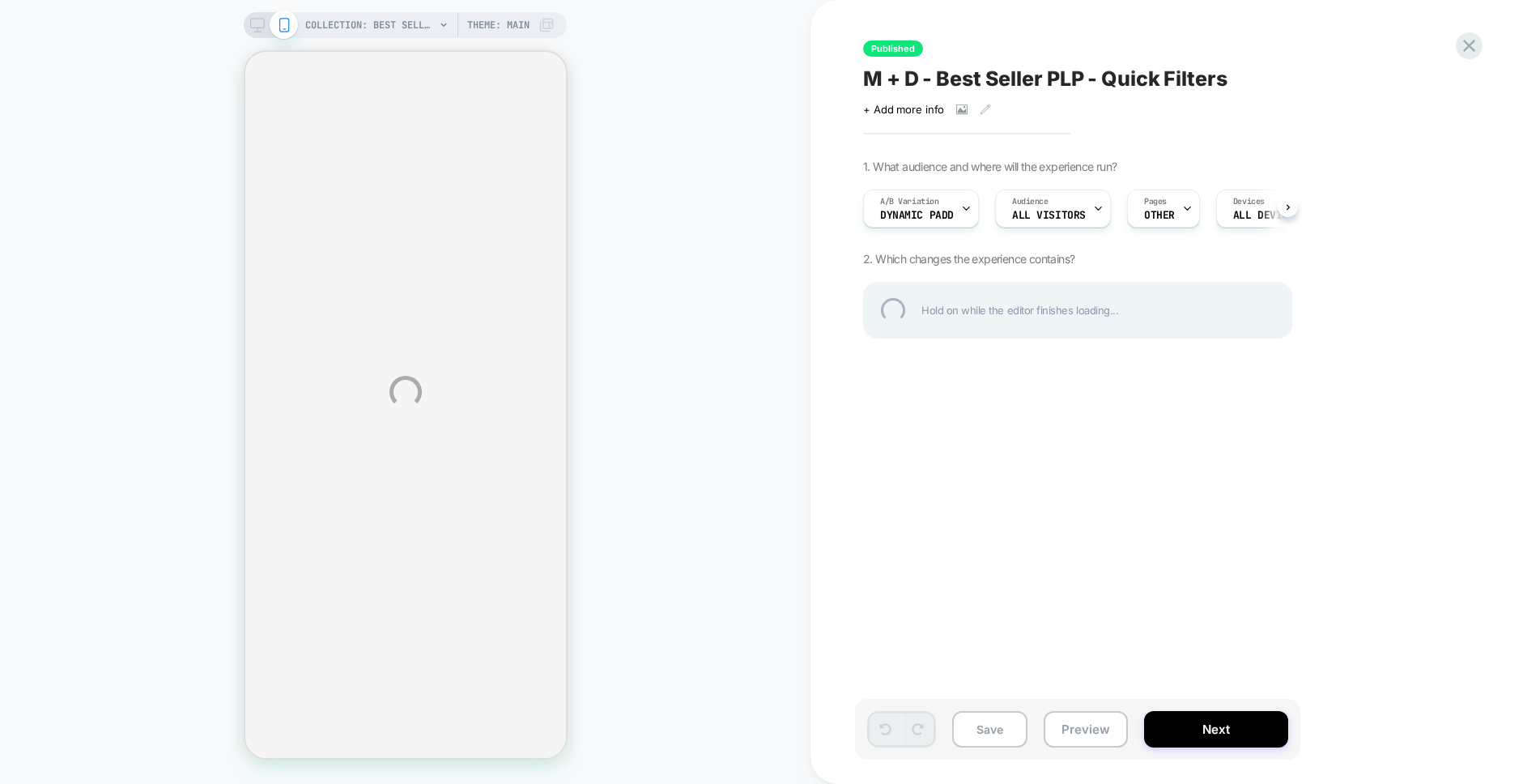
select select "******"
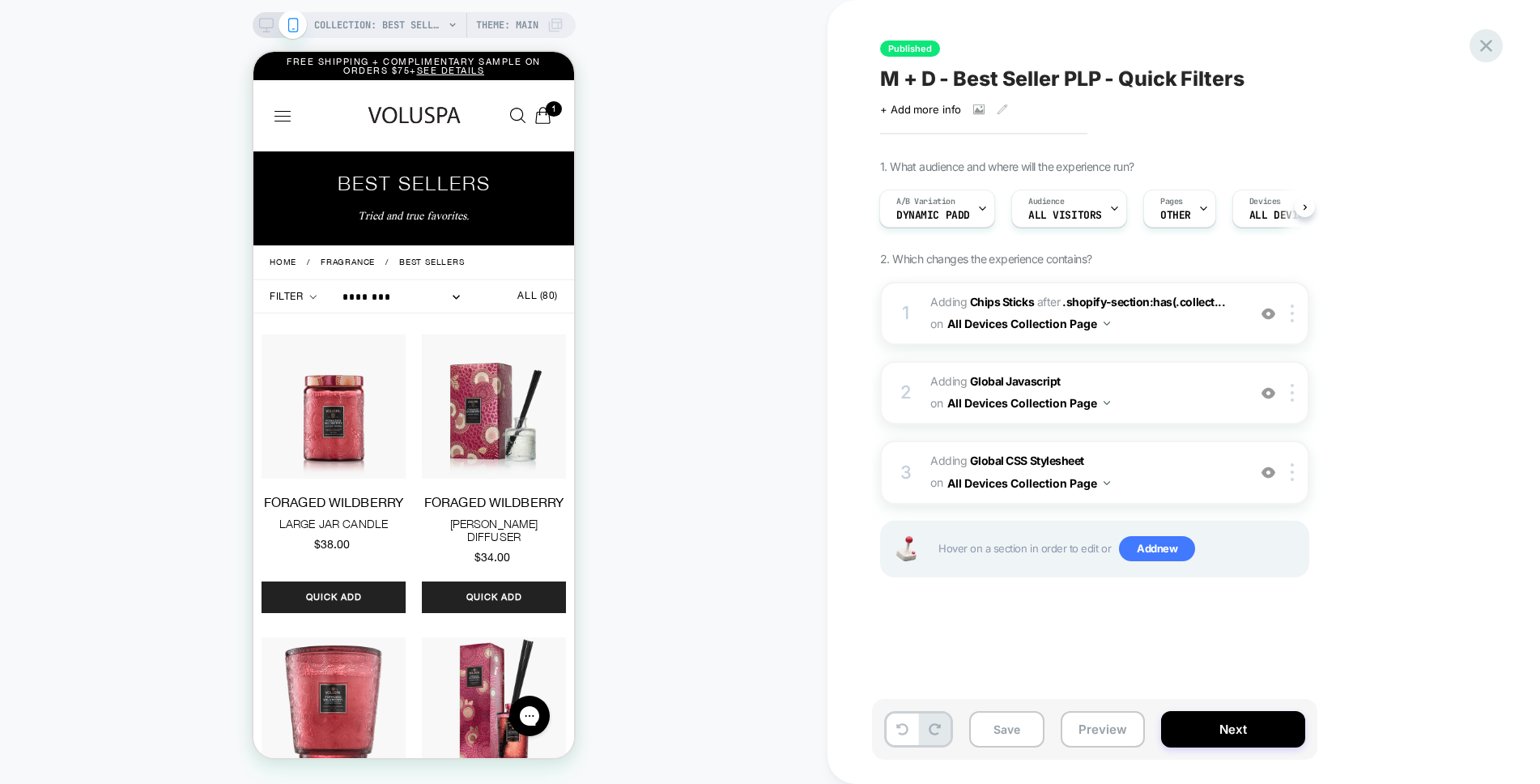
click at [1495, 37] on icon at bounding box center [1486, 45] width 22 height 22
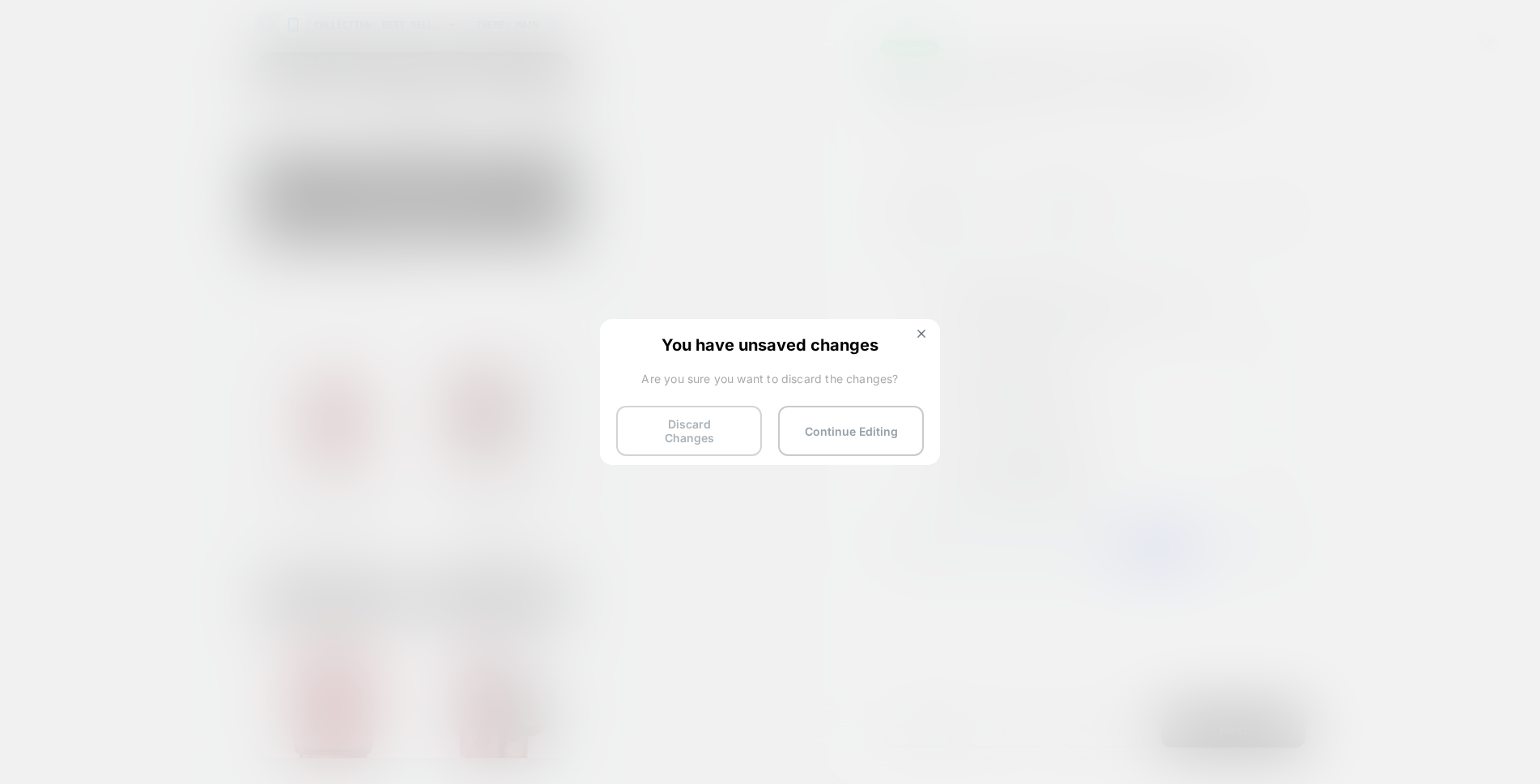
click at [736, 421] on button "Discard Changes" at bounding box center [689, 430] width 146 height 50
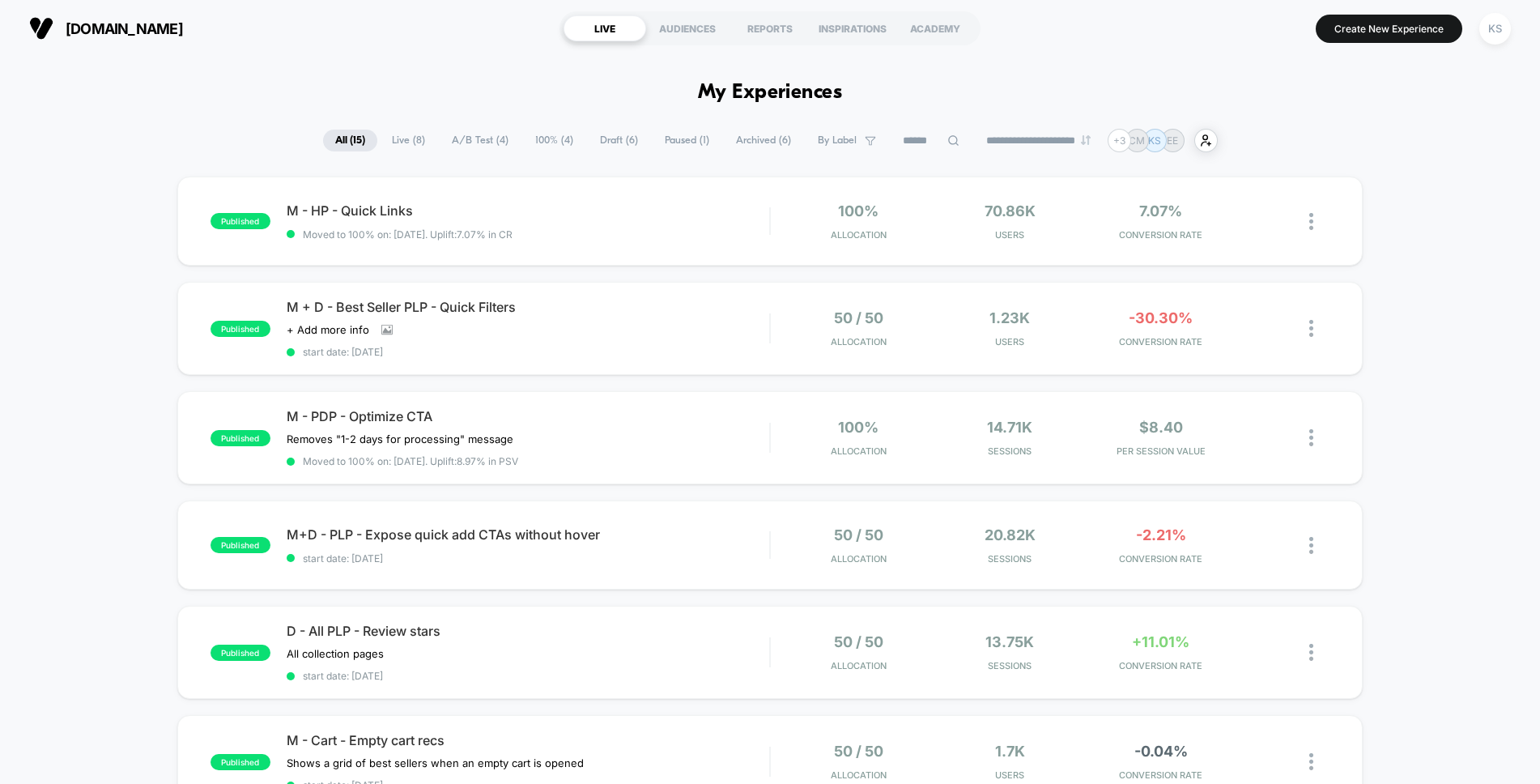
click at [408, 143] on span "Live ( 8 )" at bounding box center [408, 140] width 57 height 22
click at [478, 140] on span "A/B Test ( 4 )" at bounding box center [481, 140] width 81 height 22
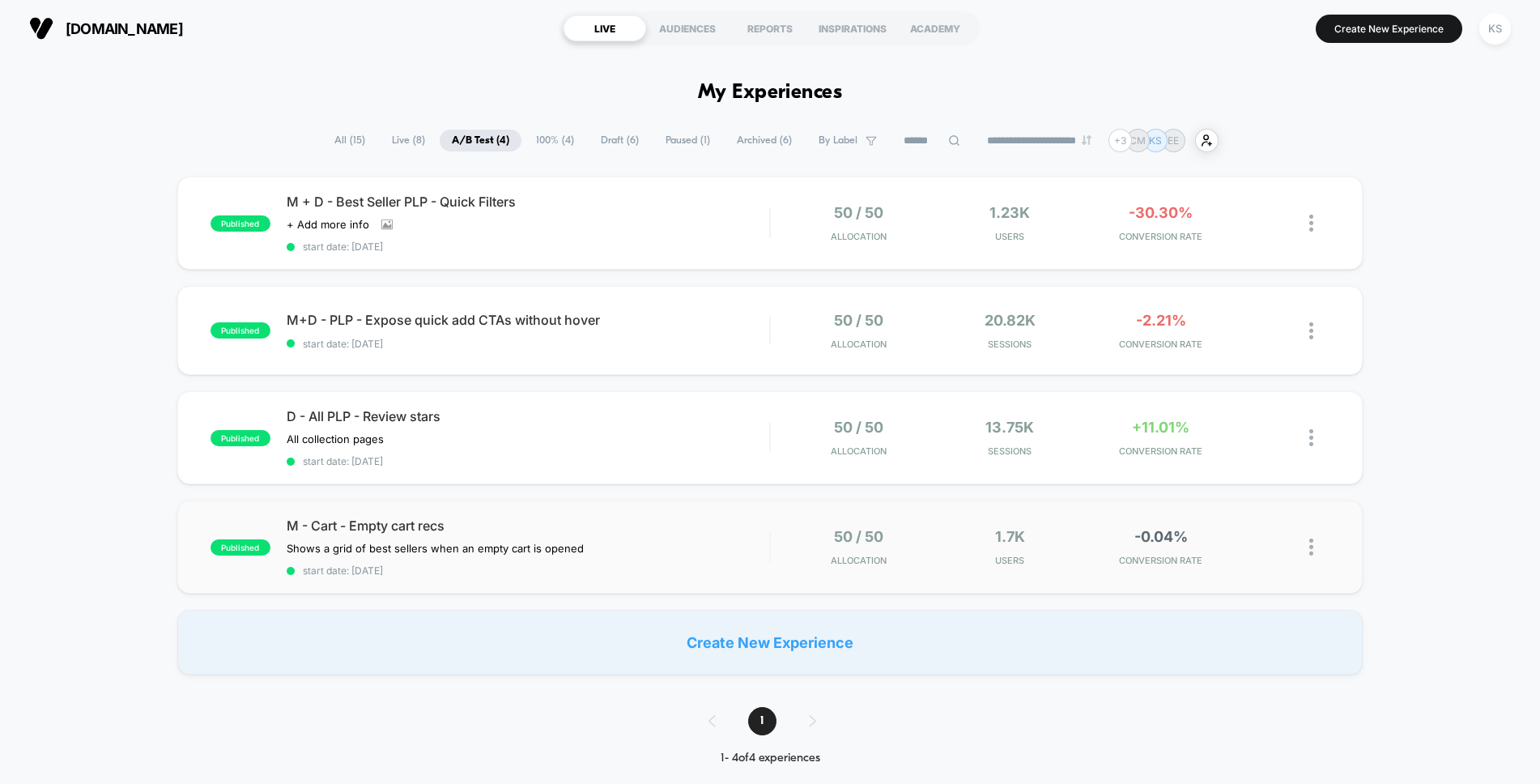
scroll to position [5, 0]
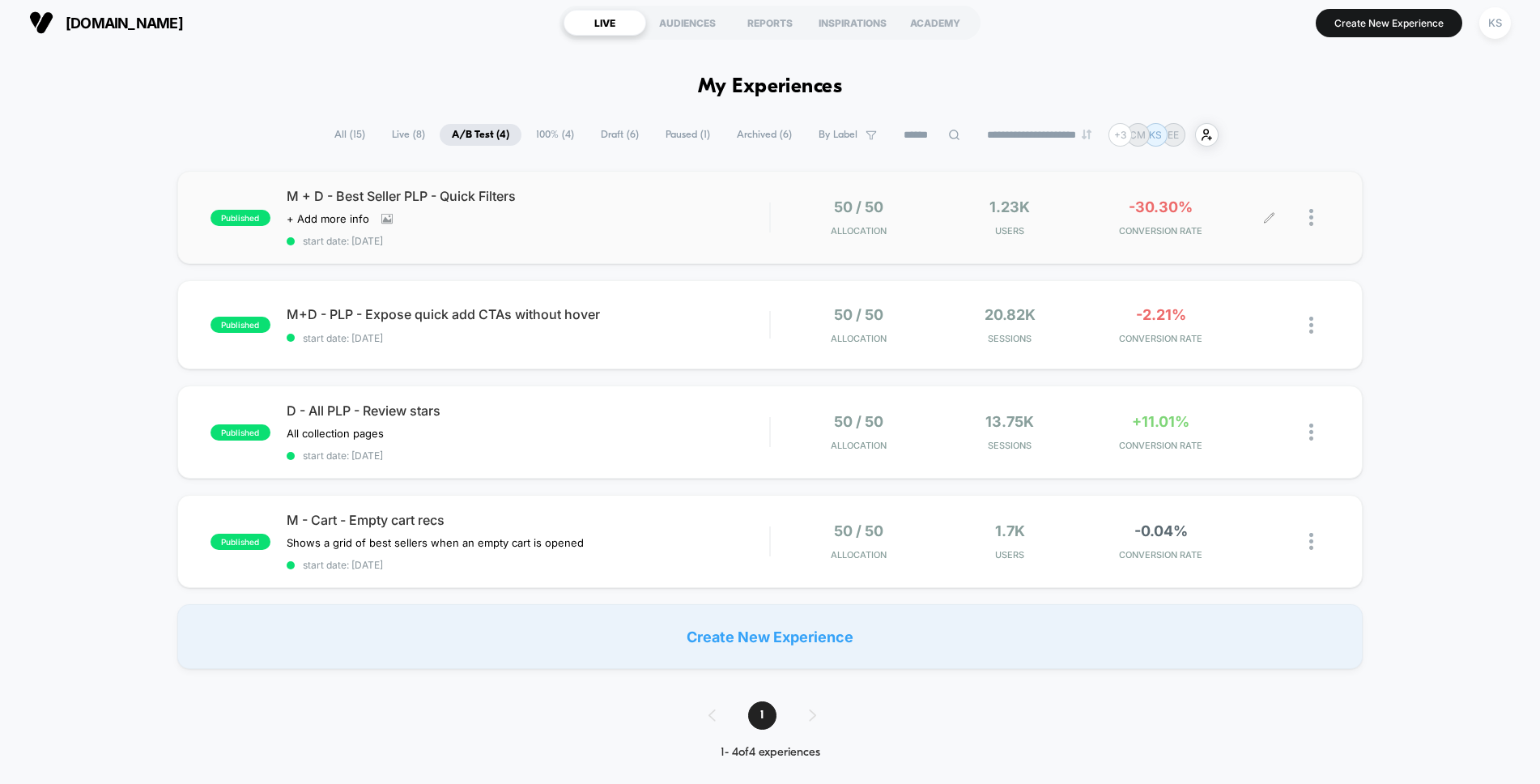
click at [1315, 220] on div at bounding box center [1319, 217] width 20 height 38
click at [1235, 232] on div "Preview Link" at bounding box center [1228, 236] width 146 height 36
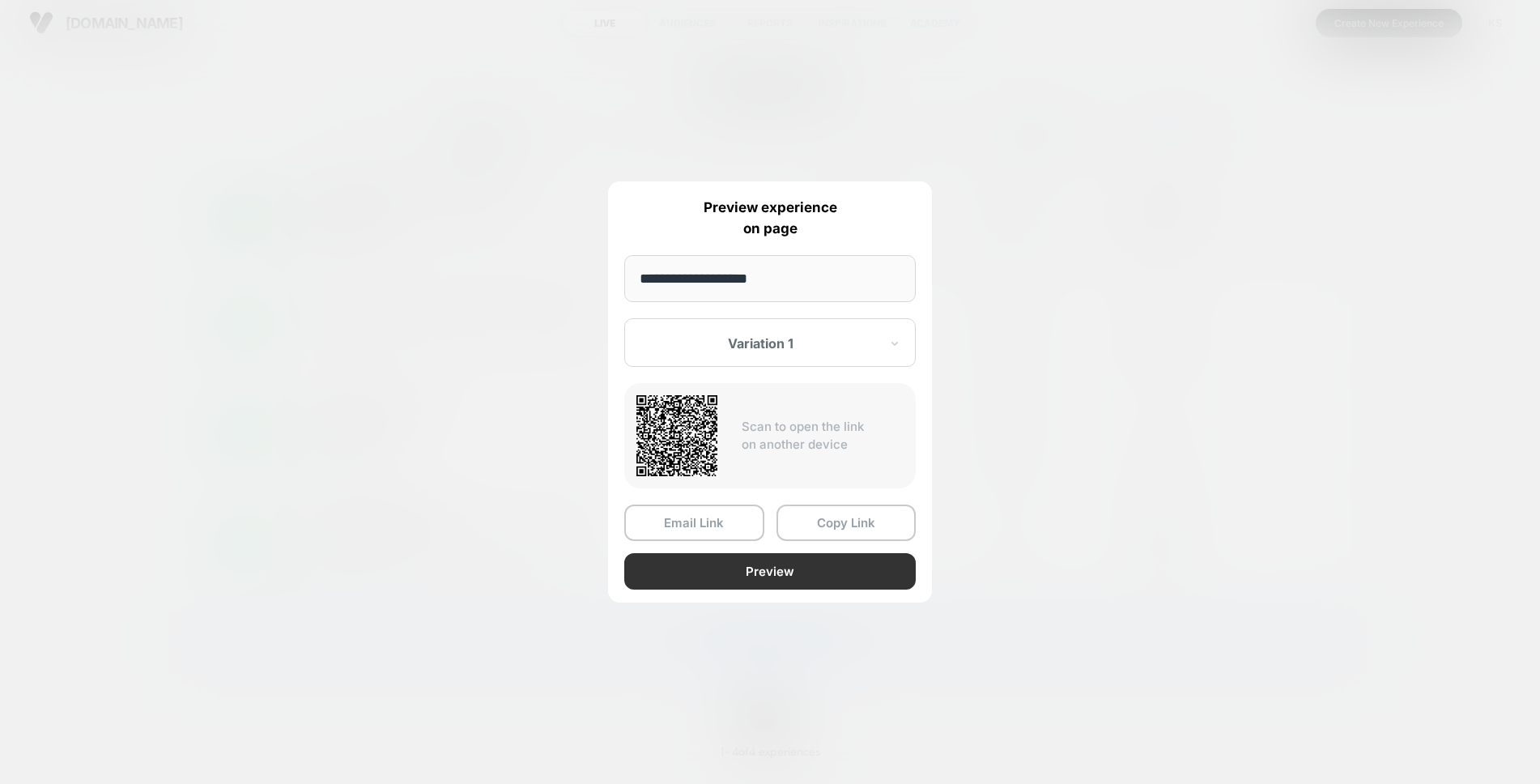
click at [759, 566] on button "Preview" at bounding box center [770, 571] width 291 height 36
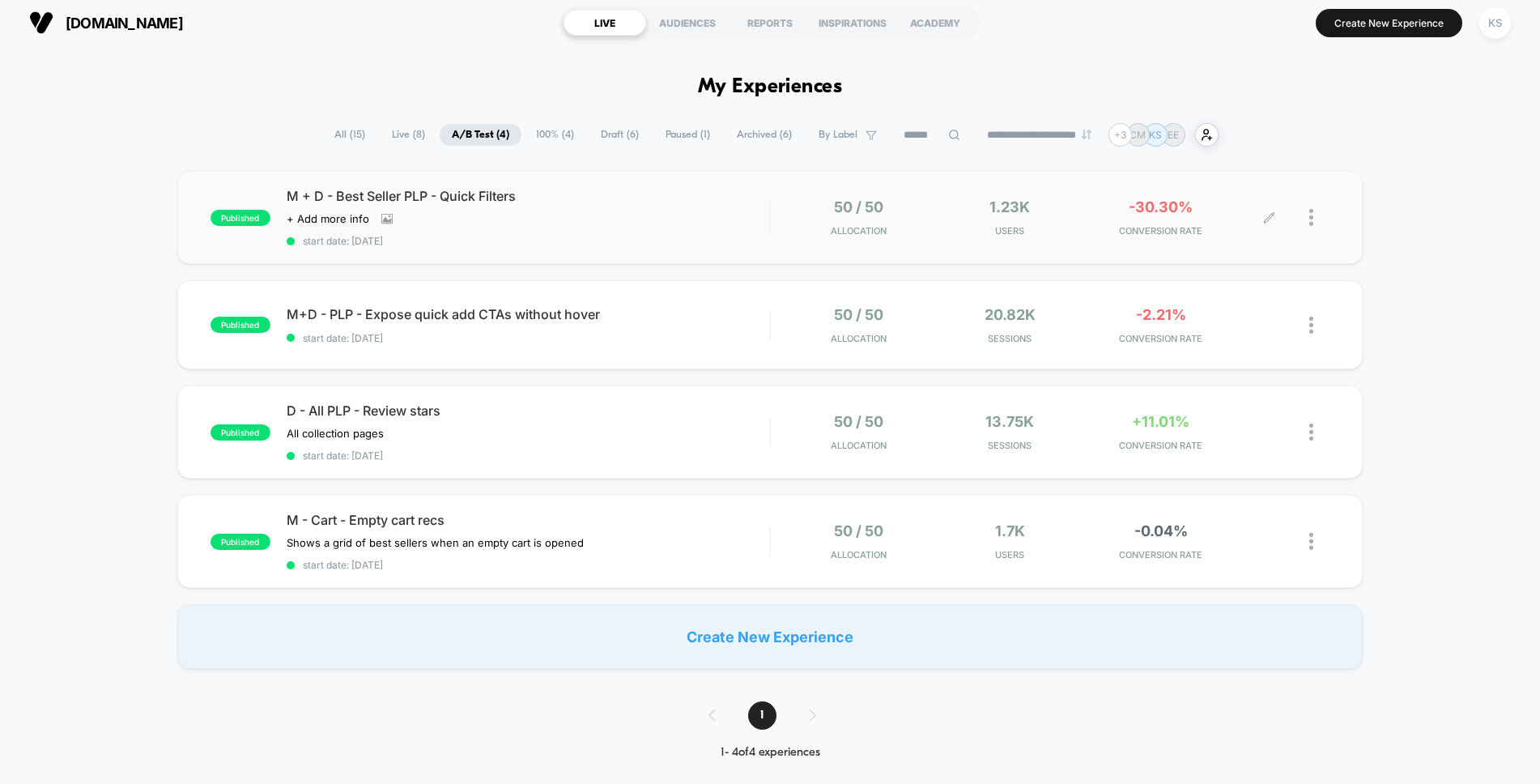
click at [1314, 226] on div at bounding box center [1319, 217] width 20 height 38
drag, startPoint x: 1424, startPoint y: 242, endPoint x: 1422, endPoint y: 252, distance: 10.2
click at [1424, 242] on div "published M + D - Best Seller PLP - Quick Filters Click to view images Click to…" at bounding box center [770, 420] width 1540 height 498
drag, startPoint x: 1416, startPoint y: 242, endPoint x: 1377, endPoint y: 233, distance: 40.0
click at [1409, 240] on div "published M + D - Best Seller PLP - Quick Filters Click to view images Click to…" at bounding box center [770, 420] width 1540 height 498
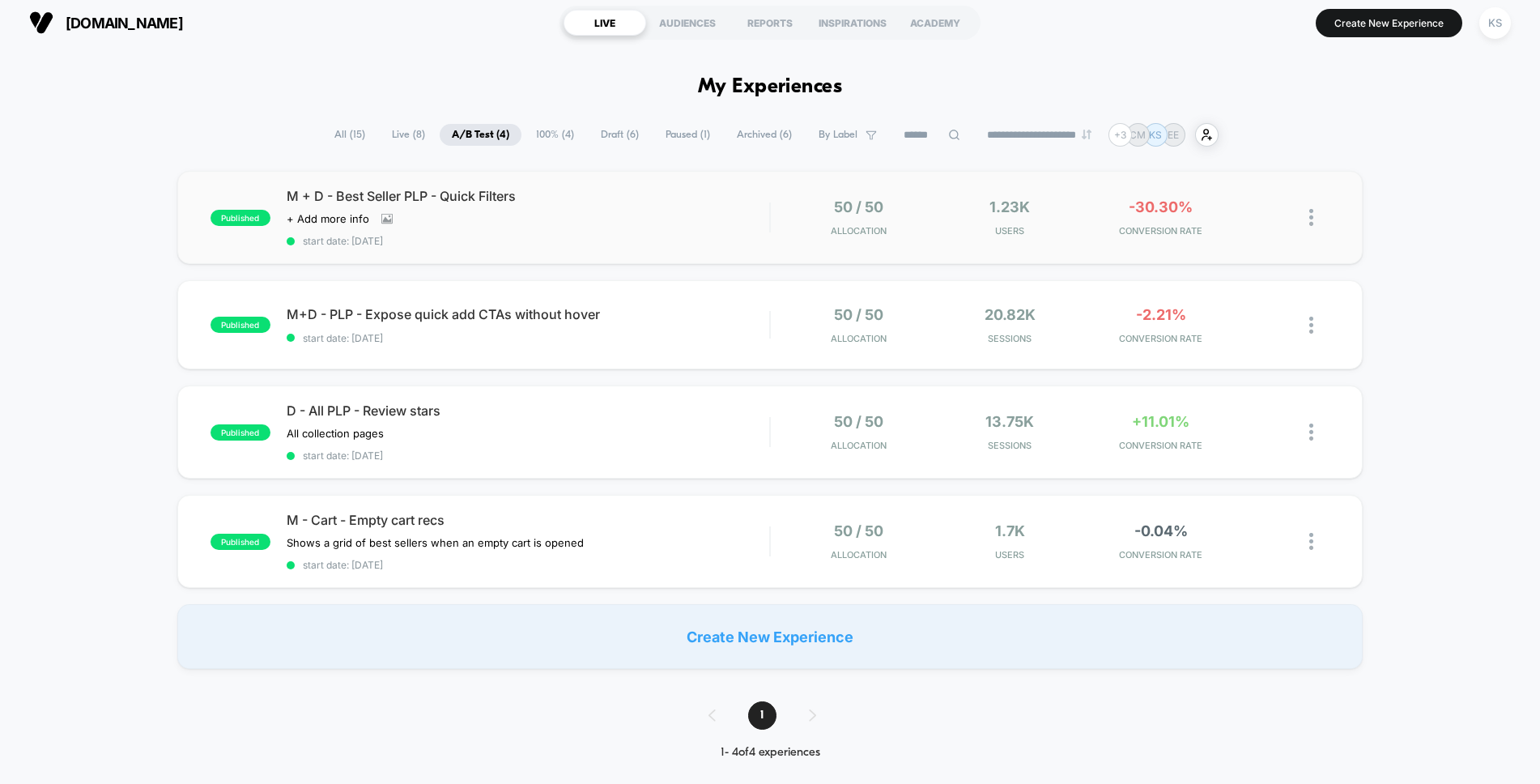
click at [1311, 226] on img at bounding box center [1311, 217] width 4 height 17
click at [1219, 246] on div "Preview Link" at bounding box center [1228, 236] width 146 height 36
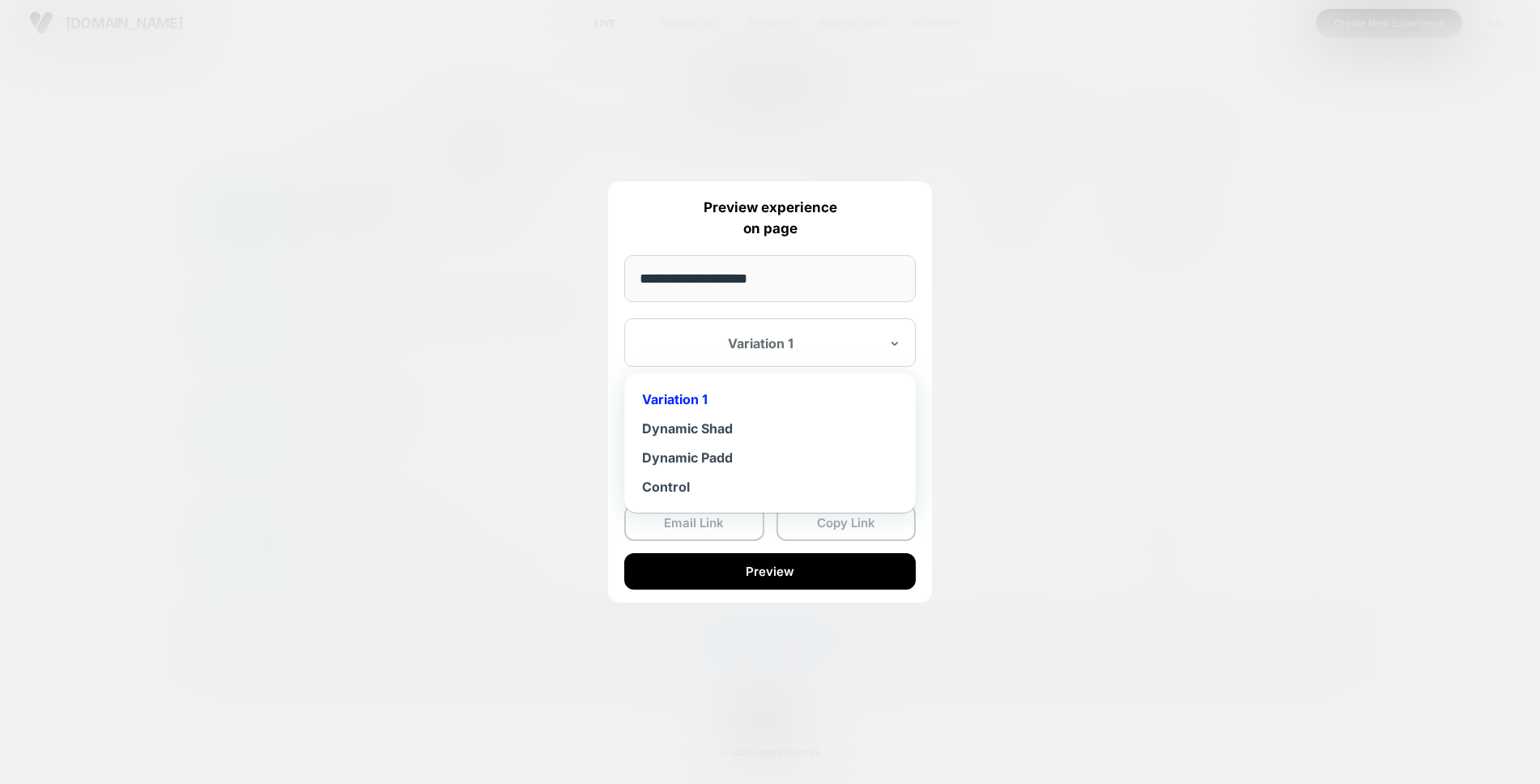
click at [791, 363] on div "Variation 1" at bounding box center [770, 342] width 291 height 49
click at [711, 450] on div "Dynamic Padd" at bounding box center [770, 457] width 275 height 29
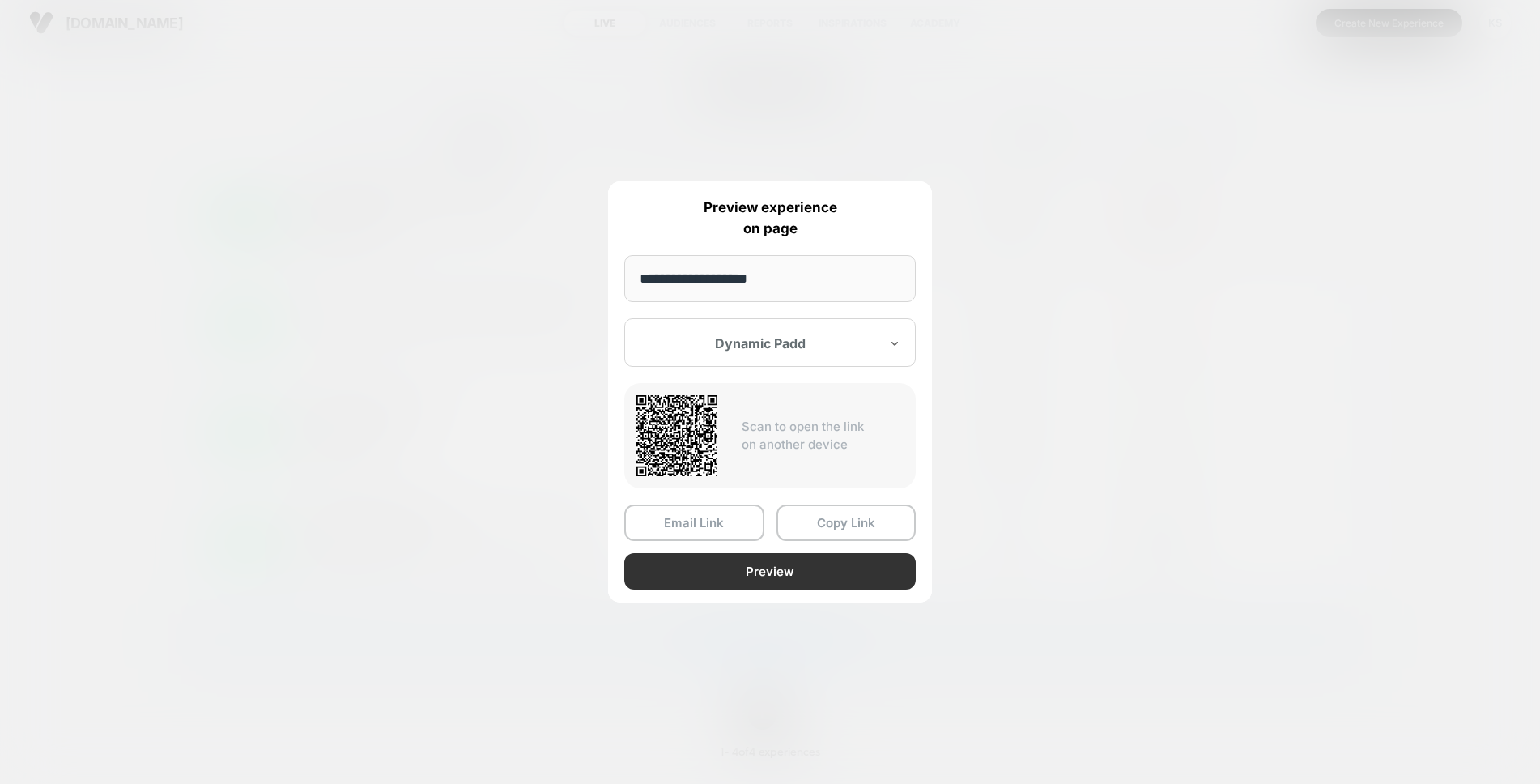
click at [792, 570] on button "Preview" at bounding box center [770, 571] width 291 height 36
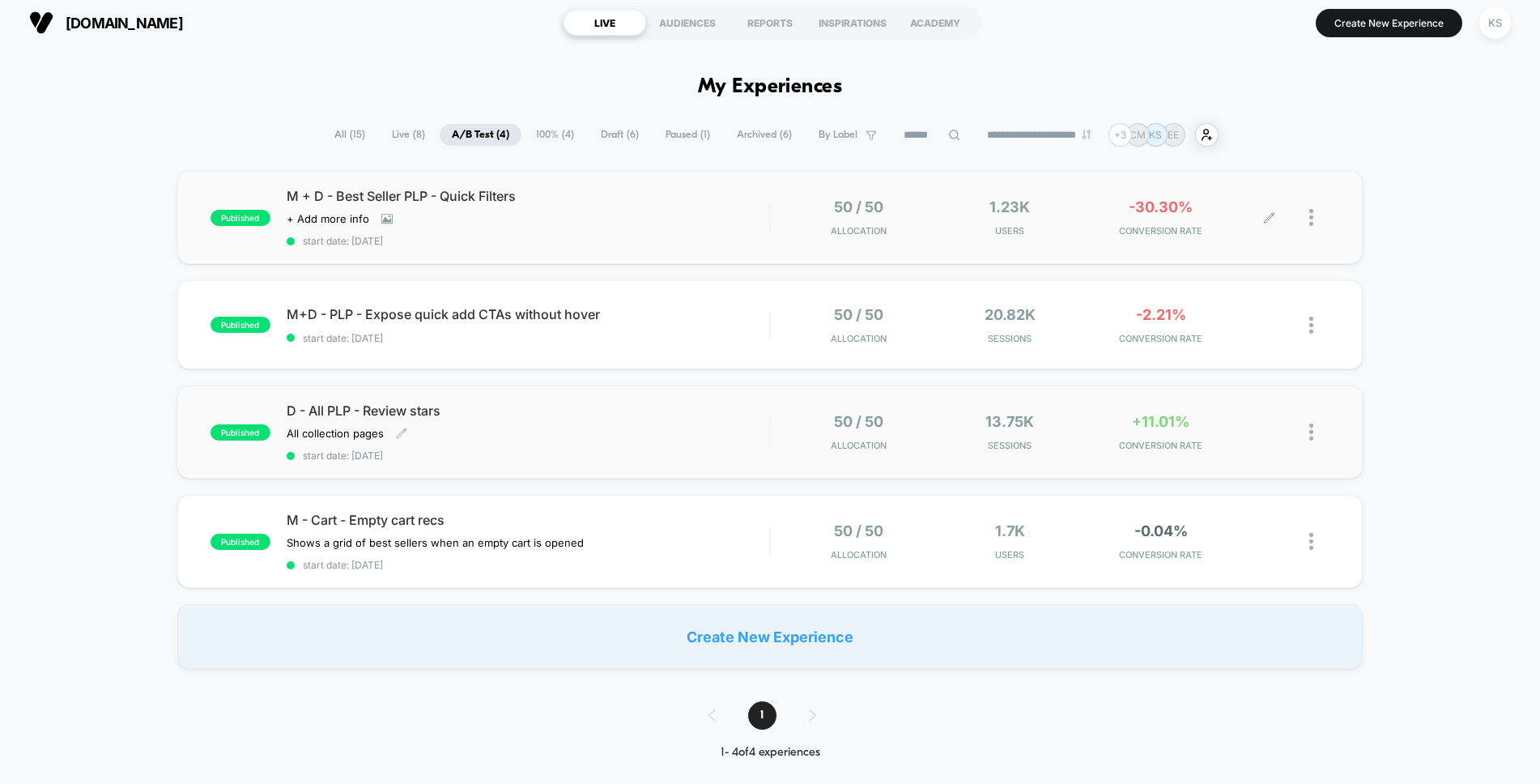
click at [676, 439] on div "D - All PLP - Review stars All collection pages﻿ Click to edit experience detai…" at bounding box center [528, 431] width 483 height 59
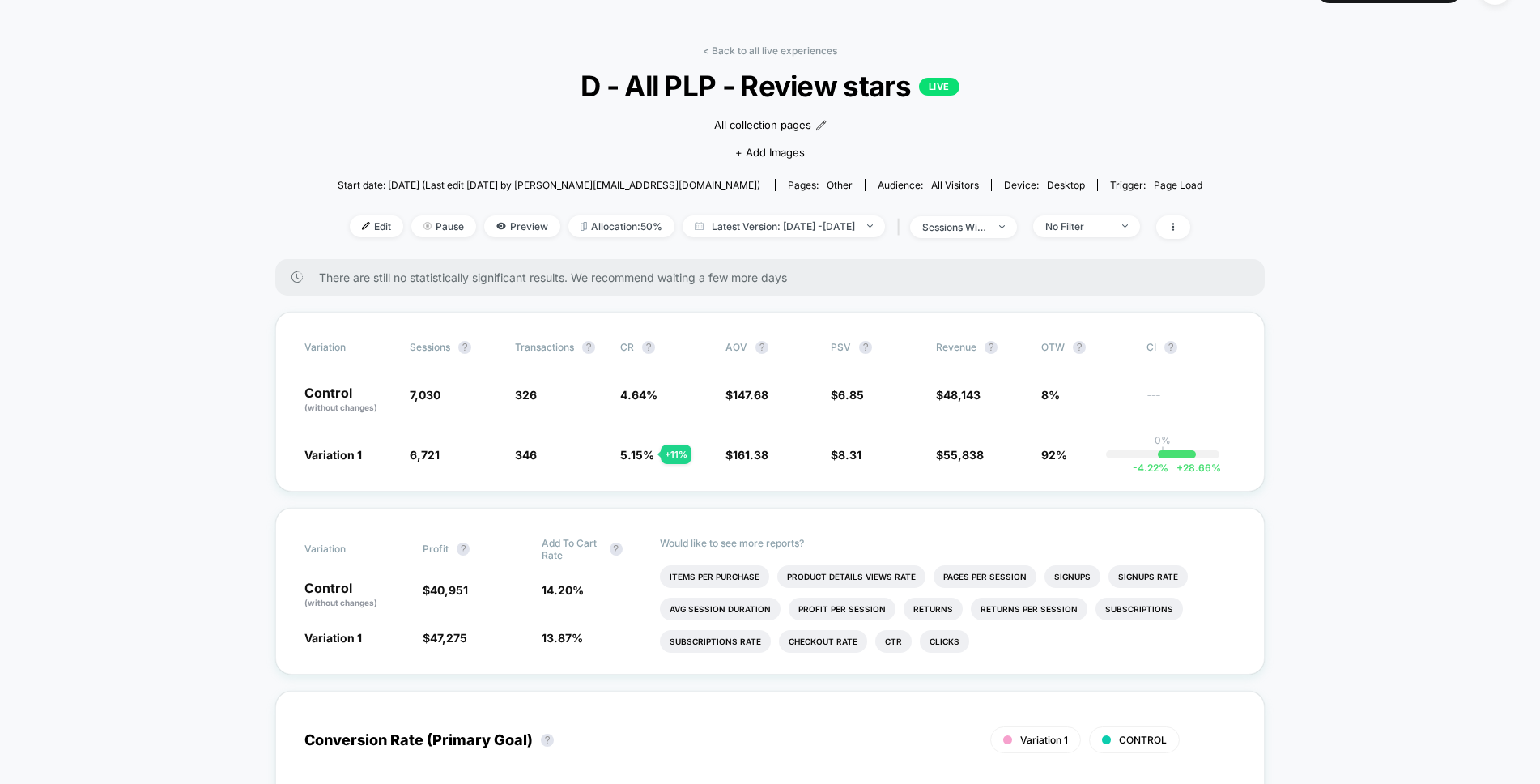
scroll to position [41, 0]
